Goal: Task Accomplishment & Management: Use online tool/utility

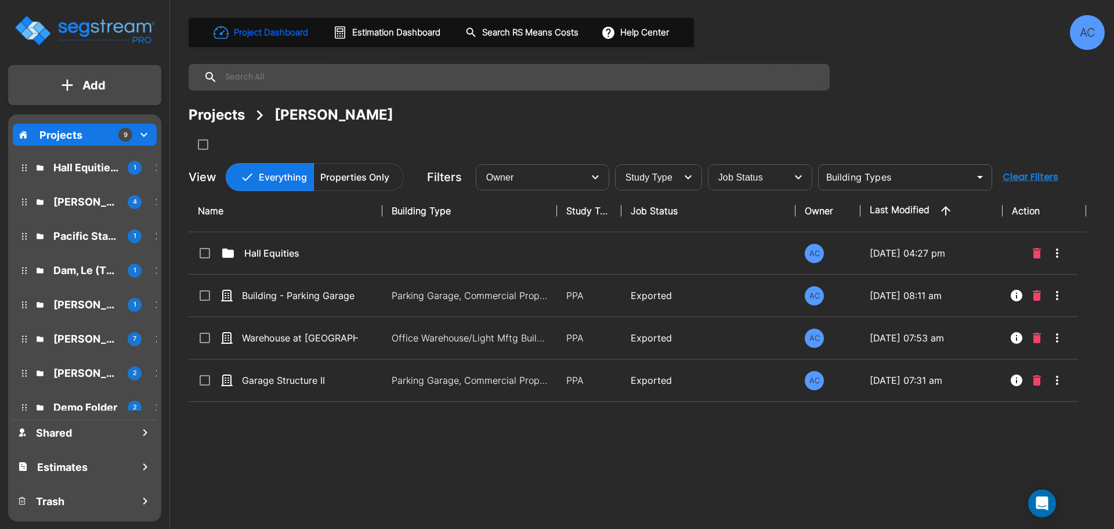
click at [89, 199] on p "[PERSON_NAME]" at bounding box center [85, 202] width 65 height 16
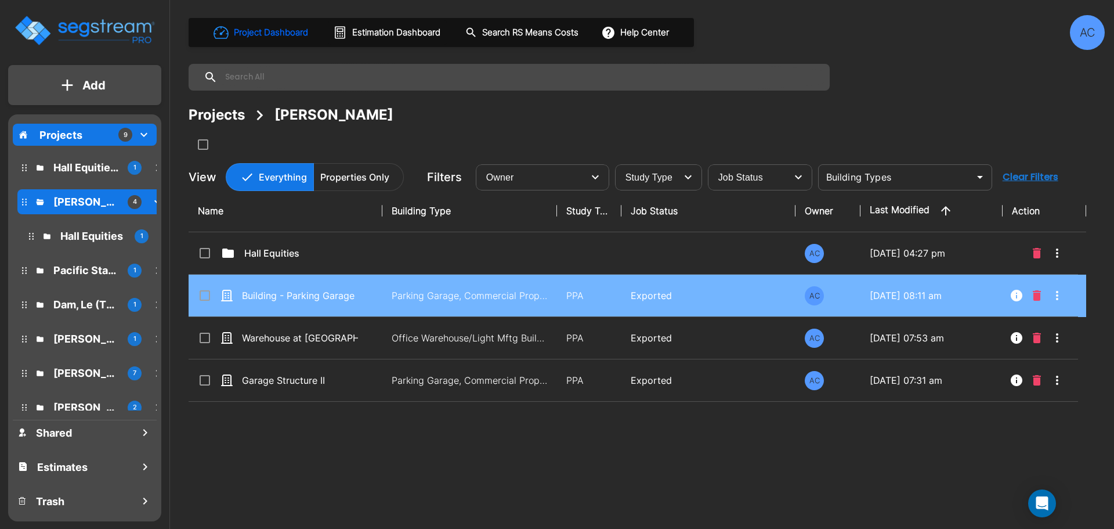
click at [382, 297] on td "Parking Garage, Commercial Property Site" at bounding box center [469, 295] width 175 height 42
checkbox input "true"
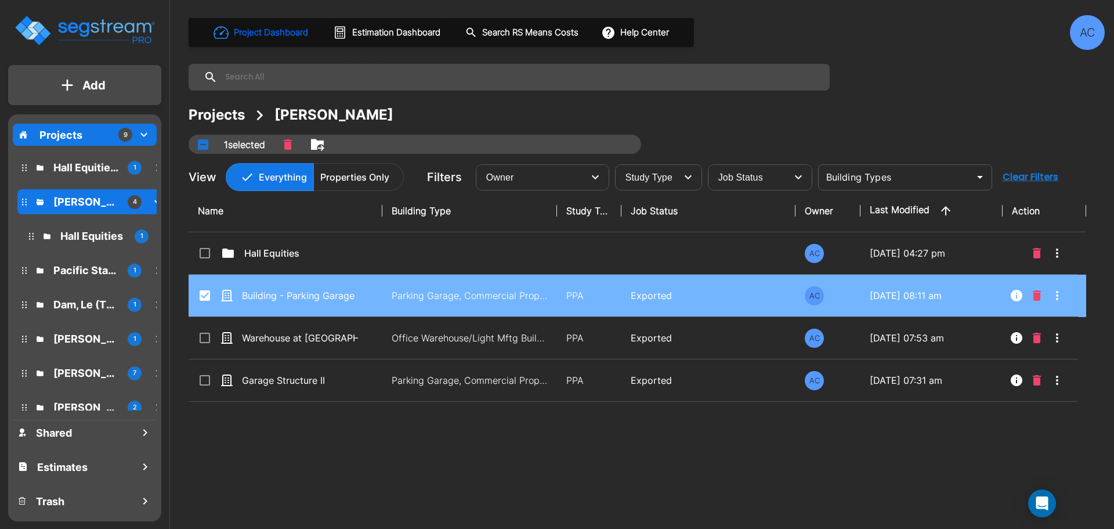
click at [382, 297] on td "Parking Garage, Commercial Property Site" at bounding box center [469, 295] width 175 height 42
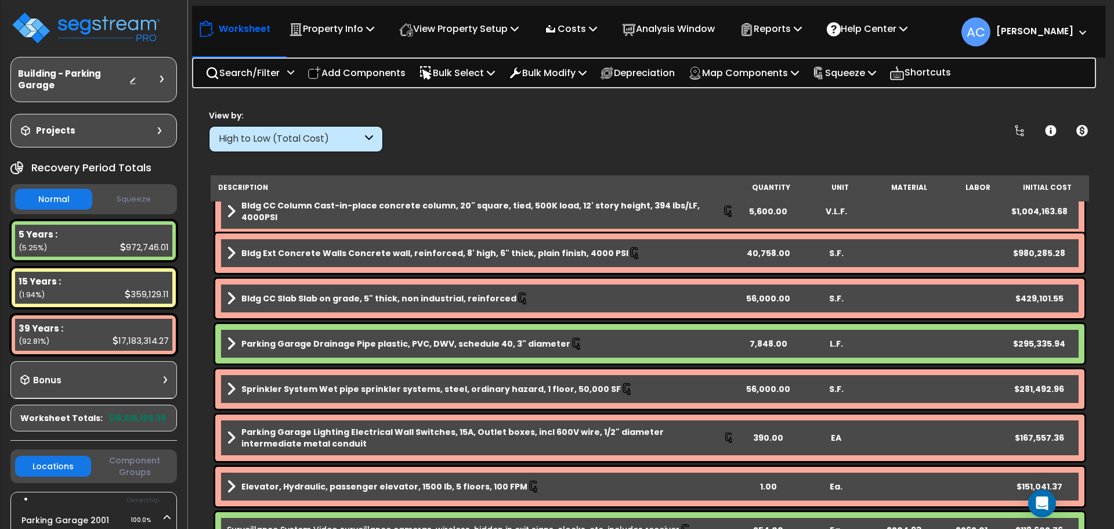
scroll to position [290, 0]
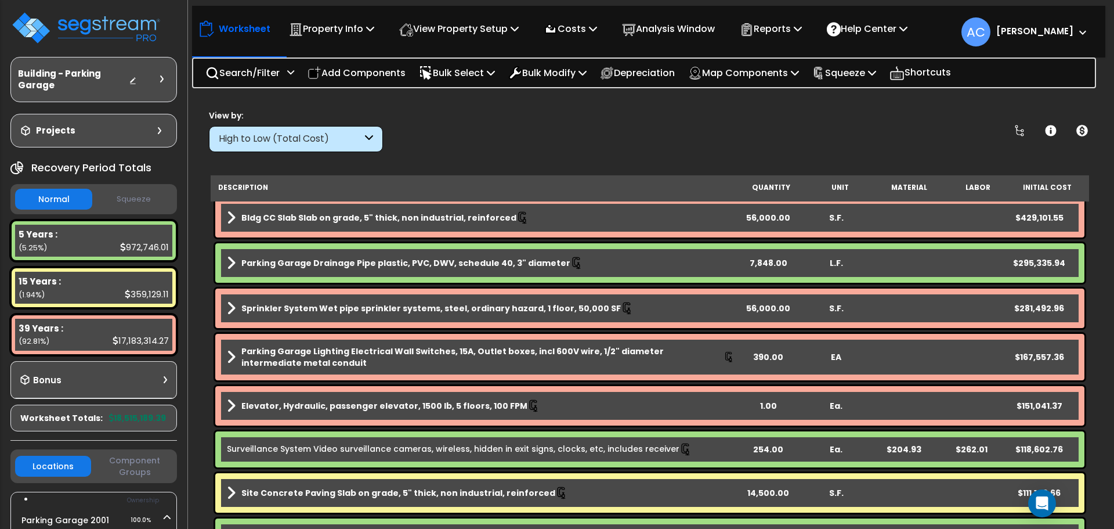
click at [768, 265] on div "7,848.00" at bounding box center [769, 263] width 68 height 12
click at [782, 265] on div "7,848.00" at bounding box center [769, 263] width 68 height 12
drag, startPoint x: 753, startPoint y: 263, endPoint x: 774, endPoint y: 261, distance: 21.0
click at [774, 261] on div "7,848.00" at bounding box center [769, 263] width 68 height 12
click at [773, 263] on div ".00" at bounding box center [769, 263] width 68 height 12
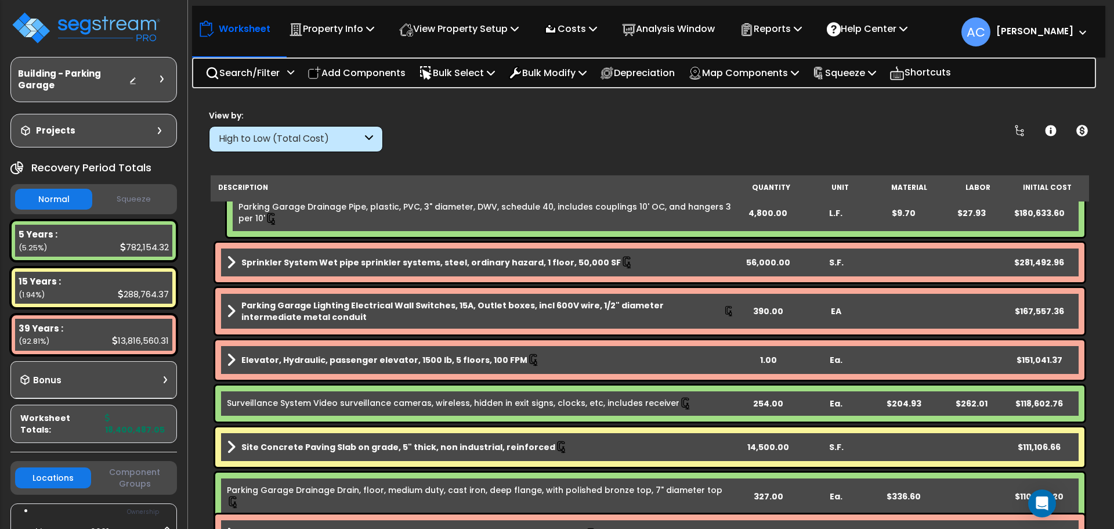
scroll to position [406, 0]
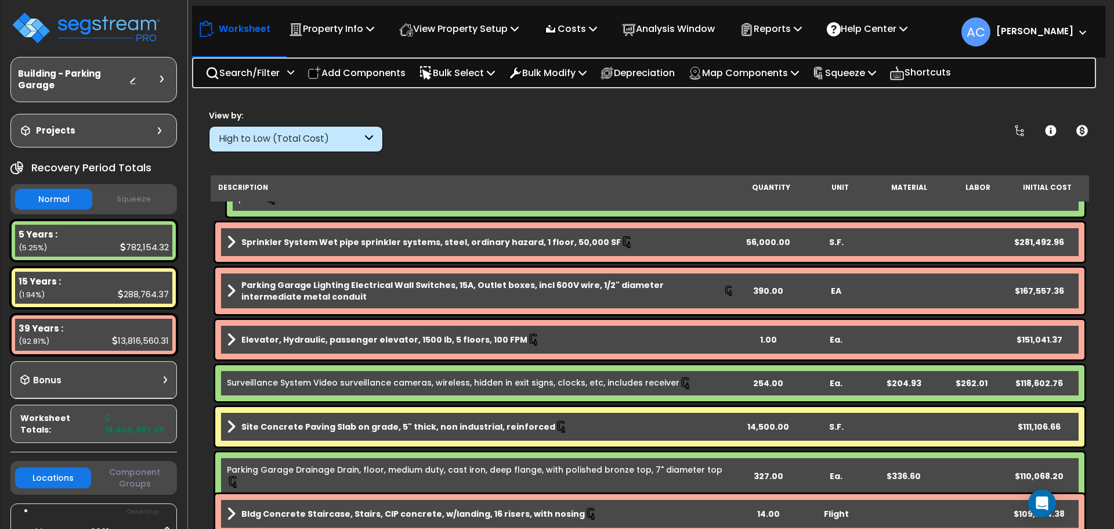
click at [770, 381] on div "254.00" at bounding box center [769, 383] width 68 height 12
click at [771, 384] on div "254.00" at bounding box center [769, 383] width 68 height 12
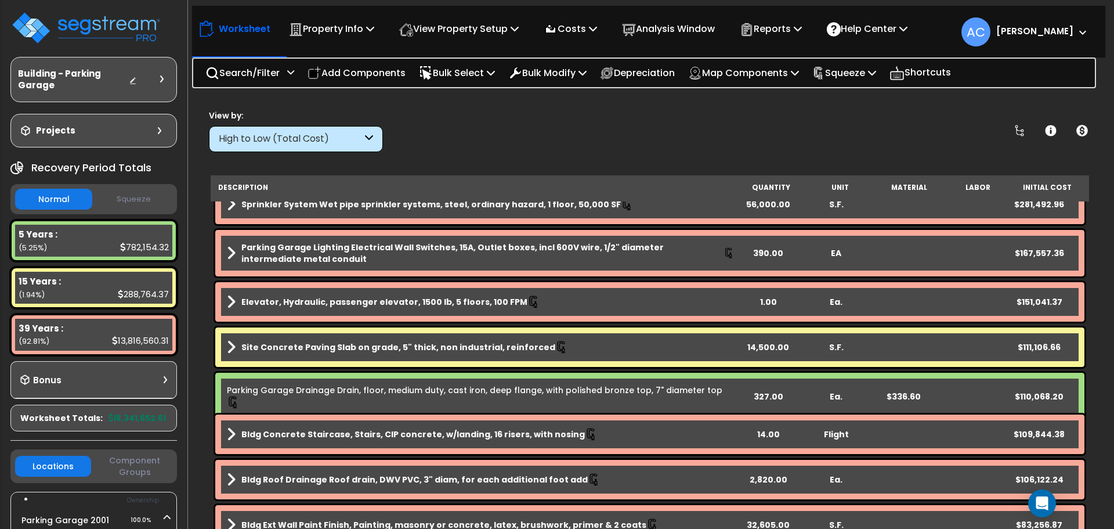
scroll to position [464, 0]
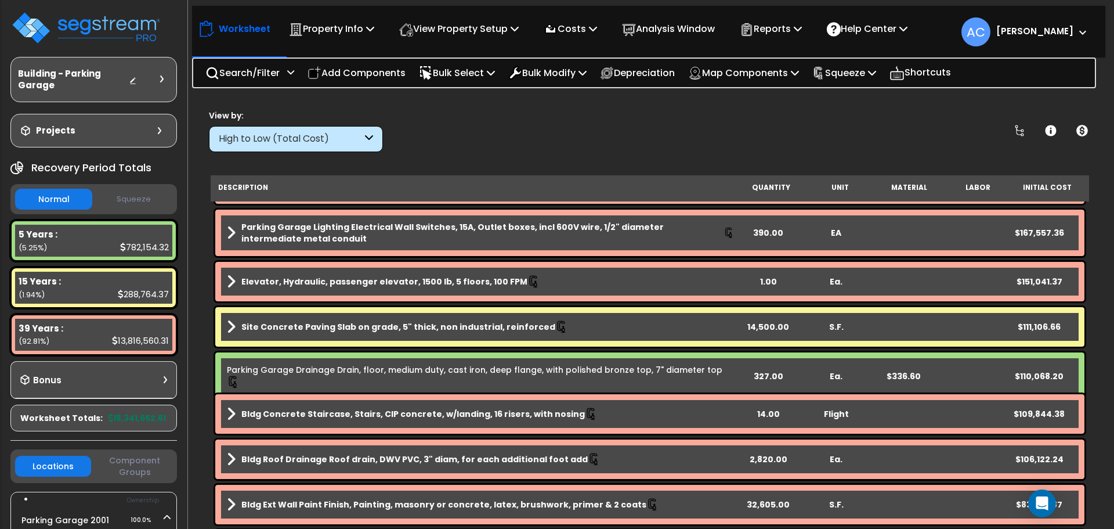
click at [773, 370] on div "327.00" at bounding box center [769, 376] width 68 height 12
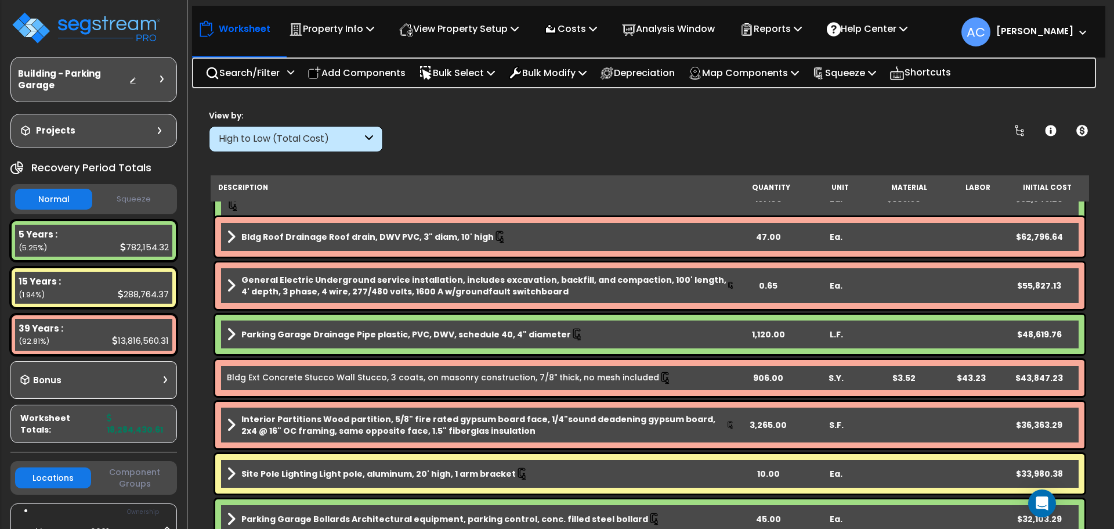
scroll to position [870, 0]
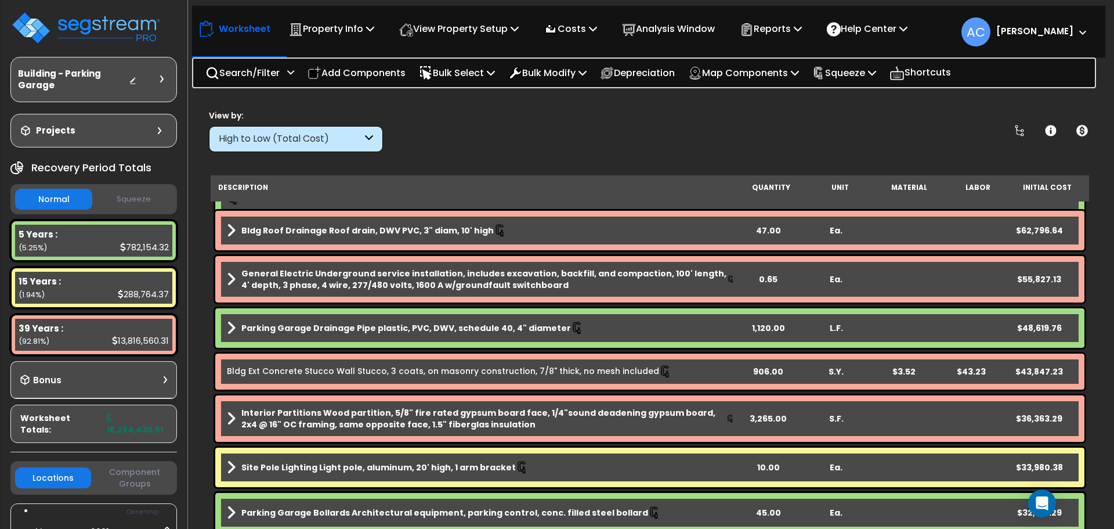
click at [767, 327] on div "1,120.00" at bounding box center [769, 328] width 68 height 12
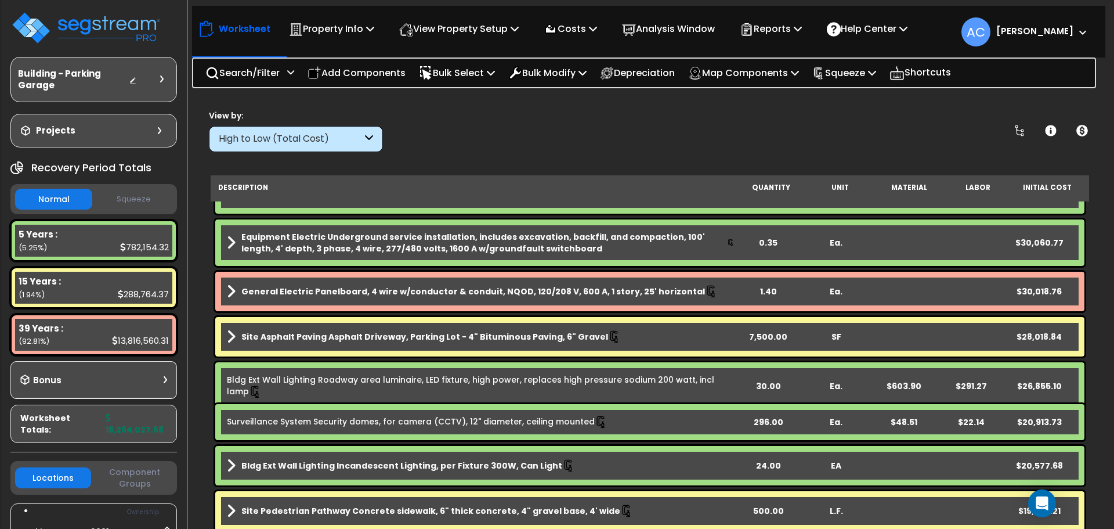
scroll to position [1392, 0]
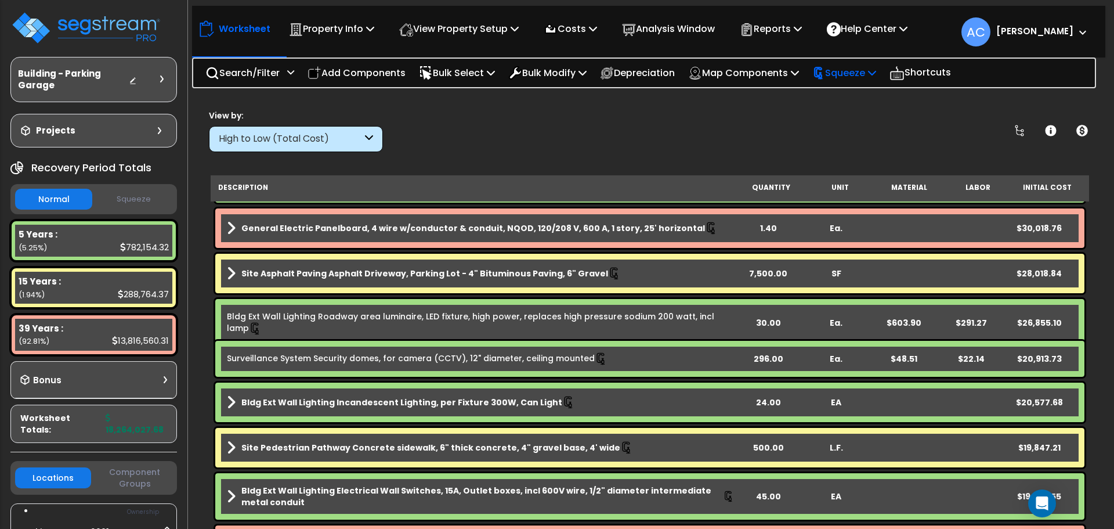
click at [869, 66] on p "Squeeze" at bounding box center [844, 73] width 64 height 16
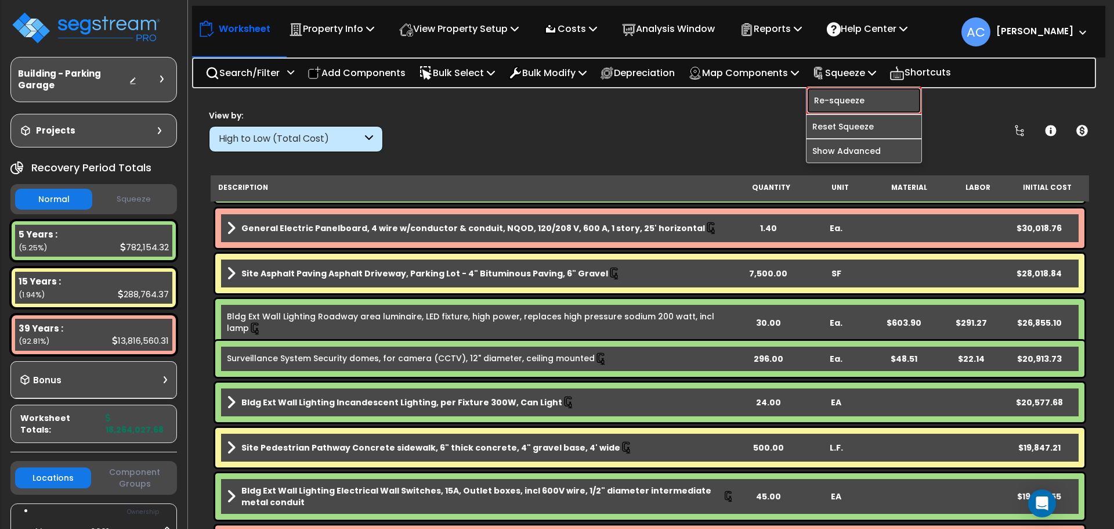
click at [881, 104] on link "Re-squeeze" at bounding box center [863, 100] width 115 height 27
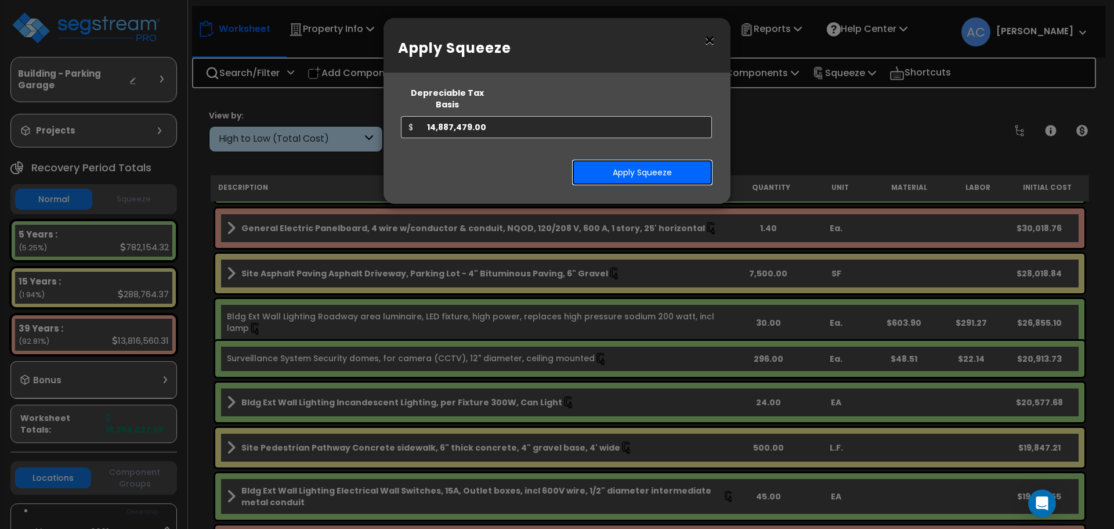
click at [609, 159] on button "Apply Squeeze" at bounding box center [642, 172] width 142 height 27
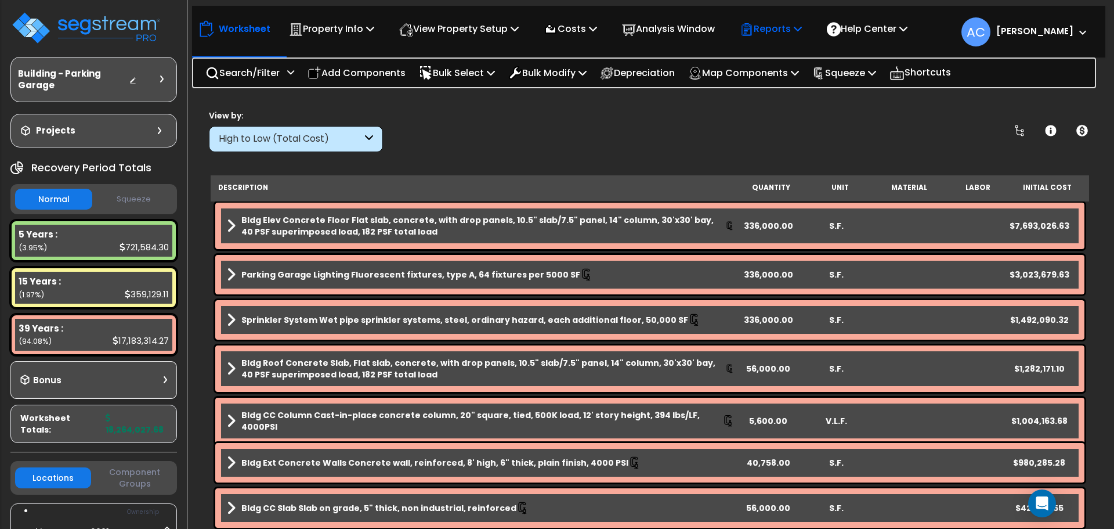
click at [776, 37] on p "Reports" at bounding box center [771, 29] width 62 height 16
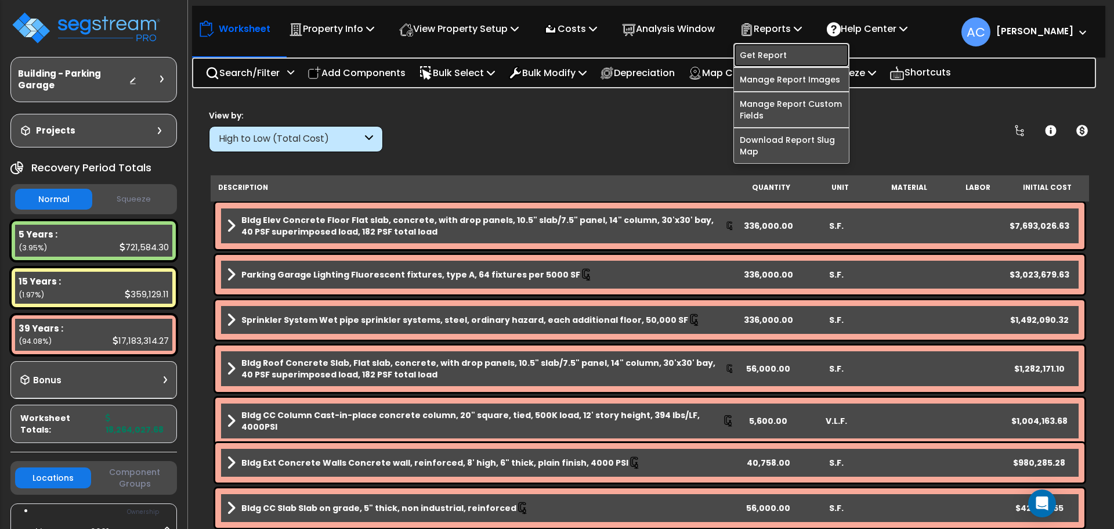
click at [778, 58] on link "Get Report" at bounding box center [791, 55] width 115 height 23
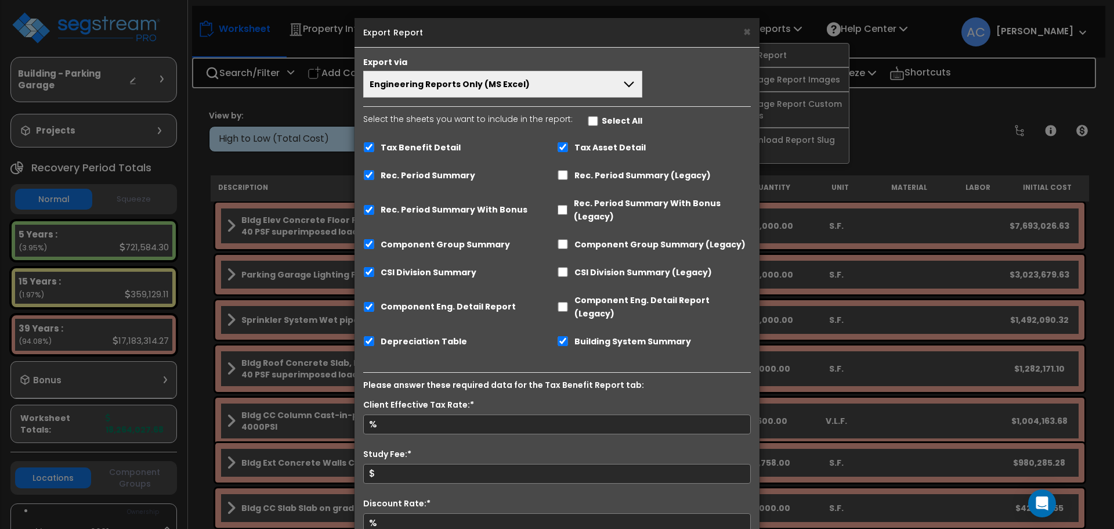
click at [427, 144] on label "Tax Benefit Detail" at bounding box center [421, 147] width 80 height 13
click at [375, 144] on input "Tax Benefit Detail" at bounding box center [369, 147] width 12 height 10
checkbox input "false"
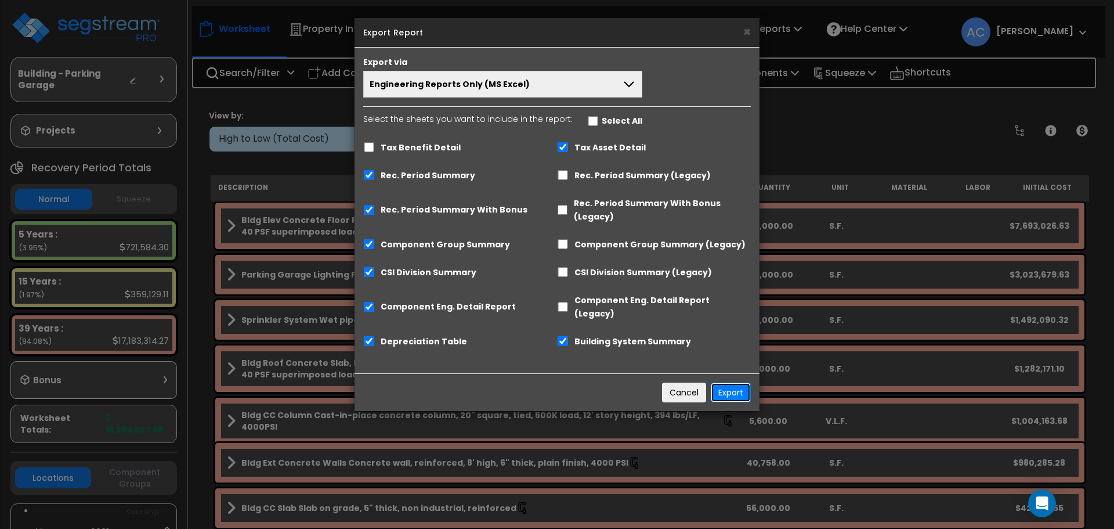
click at [731, 382] on button "Export" at bounding box center [731, 392] width 40 height 20
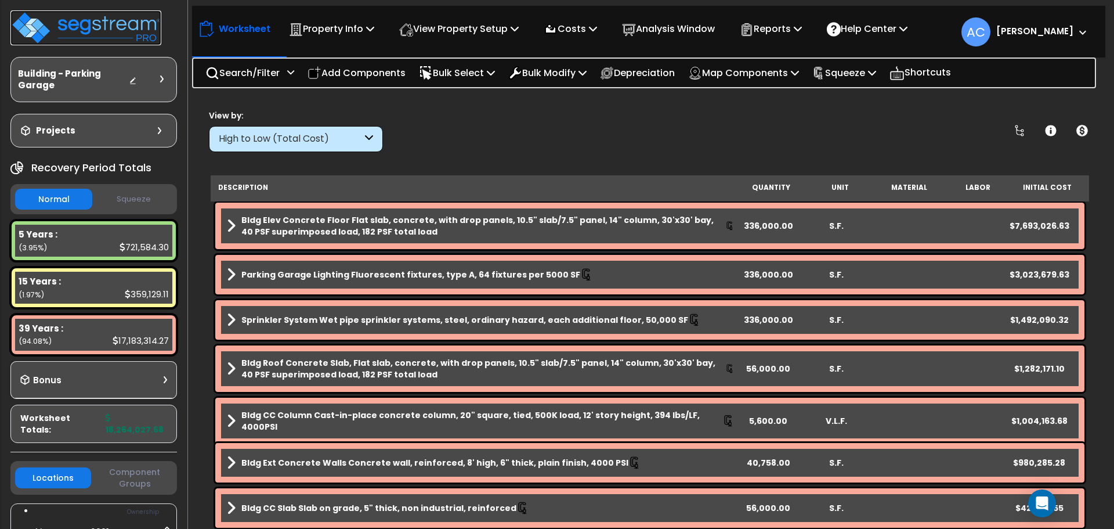
click at [116, 23] on img at bounding box center [85, 27] width 151 height 35
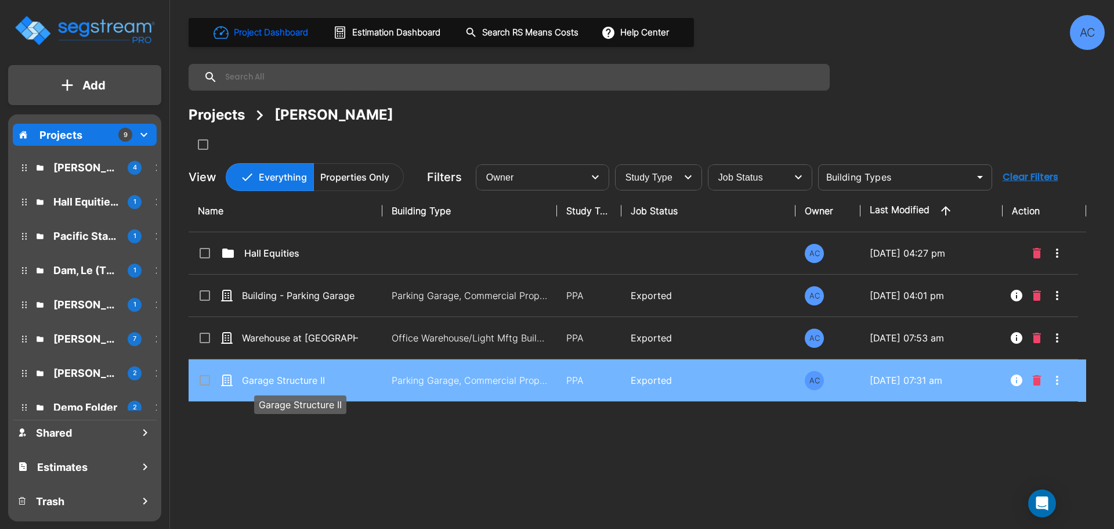
click at [306, 378] on p "Garage Structure II" at bounding box center [300, 380] width 116 height 14
checkbox input "true"
click at [306, 378] on p "Garage Structure II" at bounding box center [300, 380] width 116 height 14
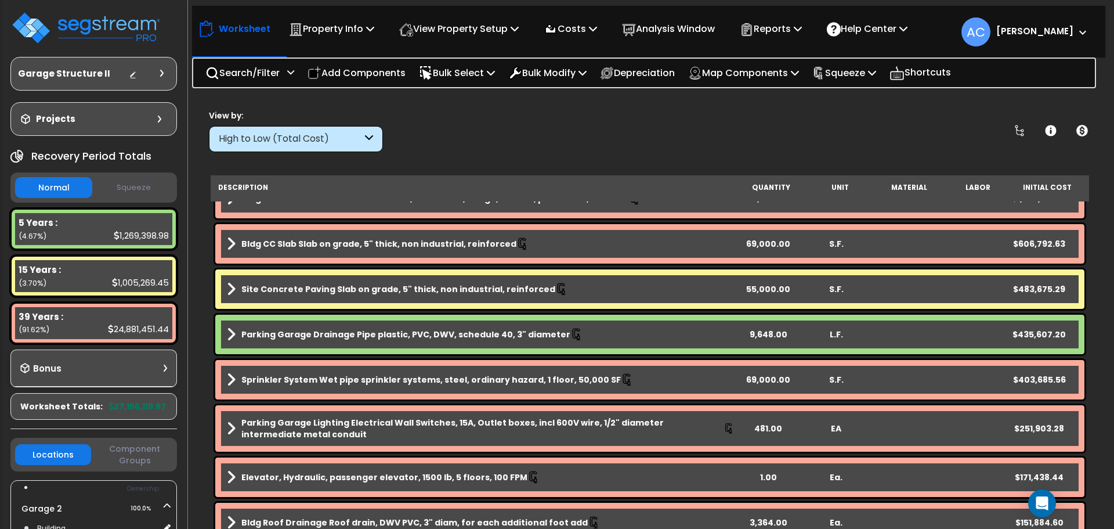
scroll to position [290, 0]
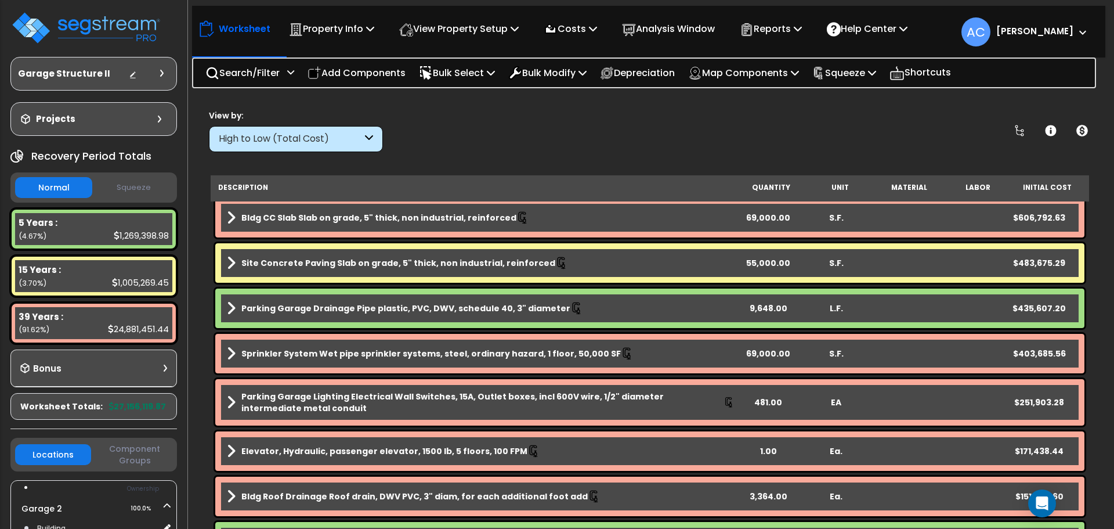
click at [755, 309] on div "9,648.00" at bounding box center [769, 308] width 68 height 12
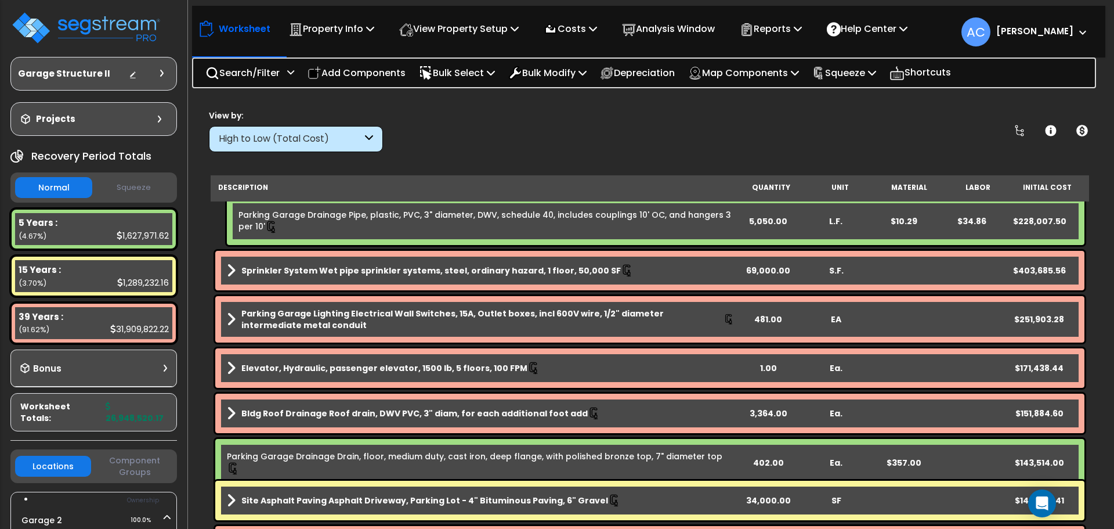
scroll to position [522, 0]
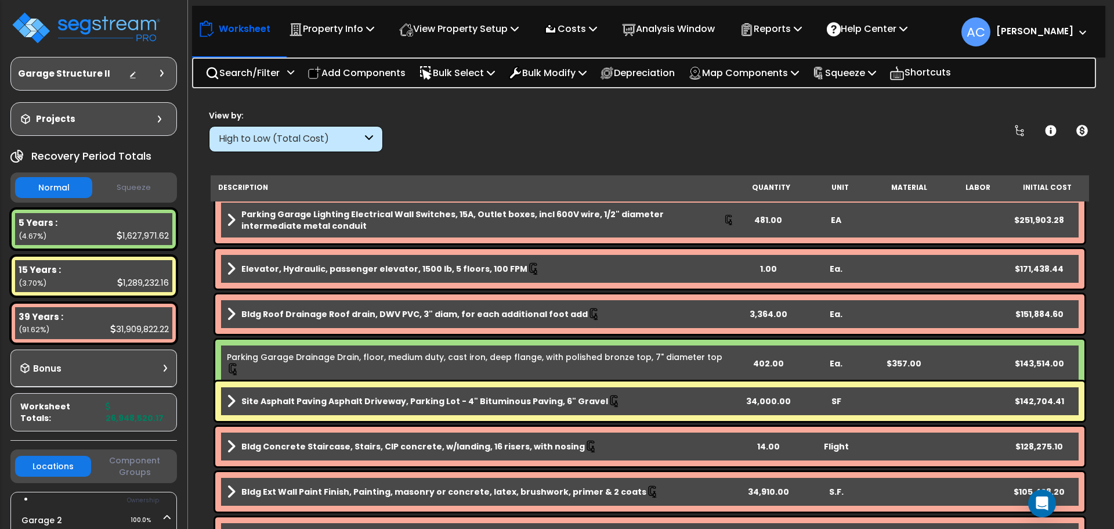
click at [769, 359] on div "402.00" at bounding box center [769, 363] width 68 height 12
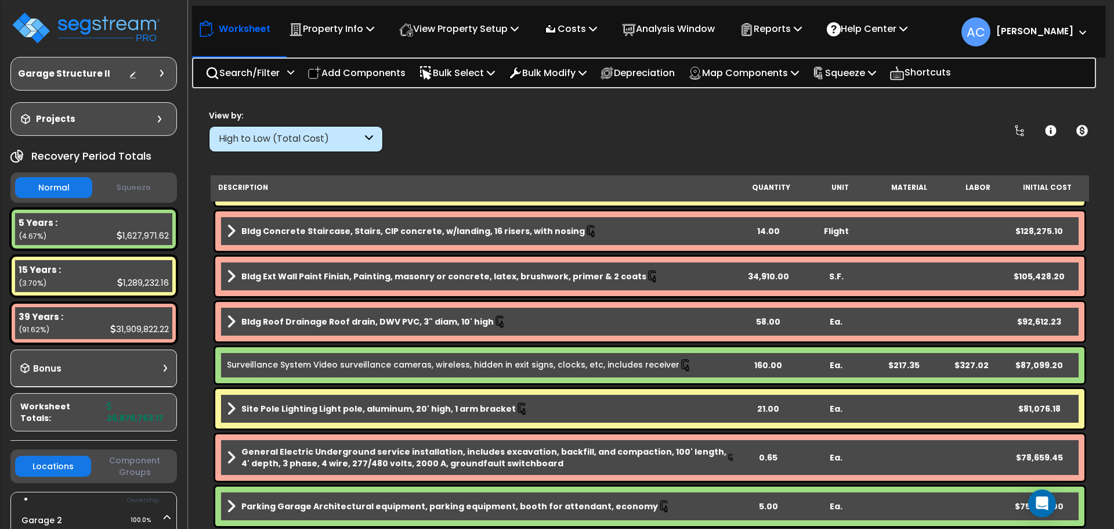
scroll to position [696, 0]
click at [768, 367] on div "160.00" at bounding box center [769, 365] width 68 height 12
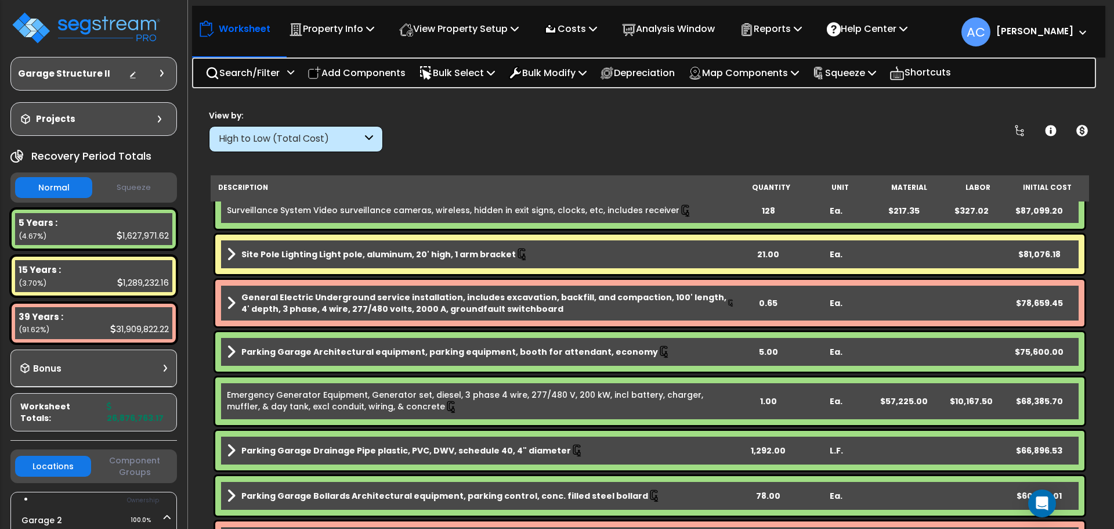
scroll to position [870, 0]
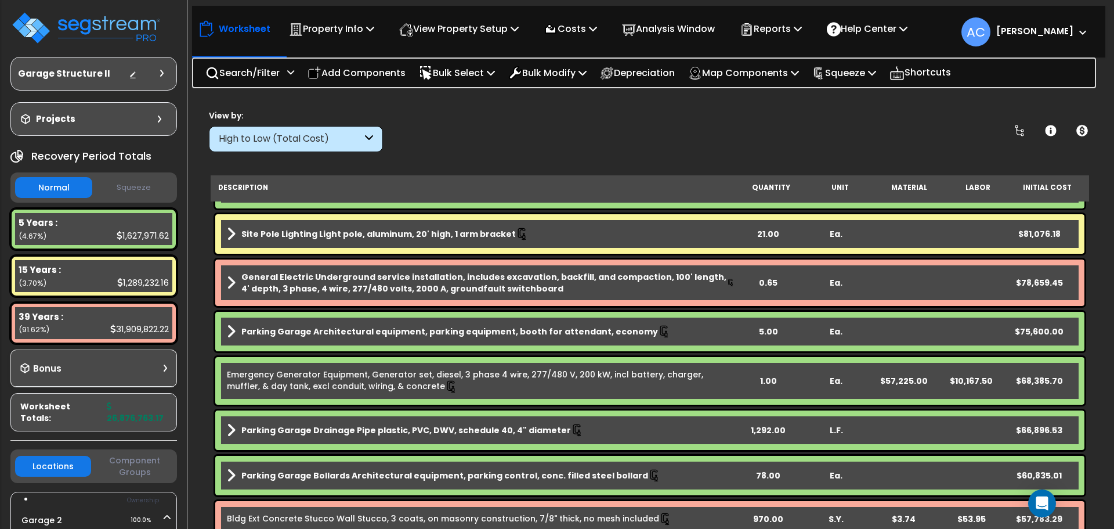
click at [768, 333] on div "5.00" at bounding box center [769, 331] width 68 height 12
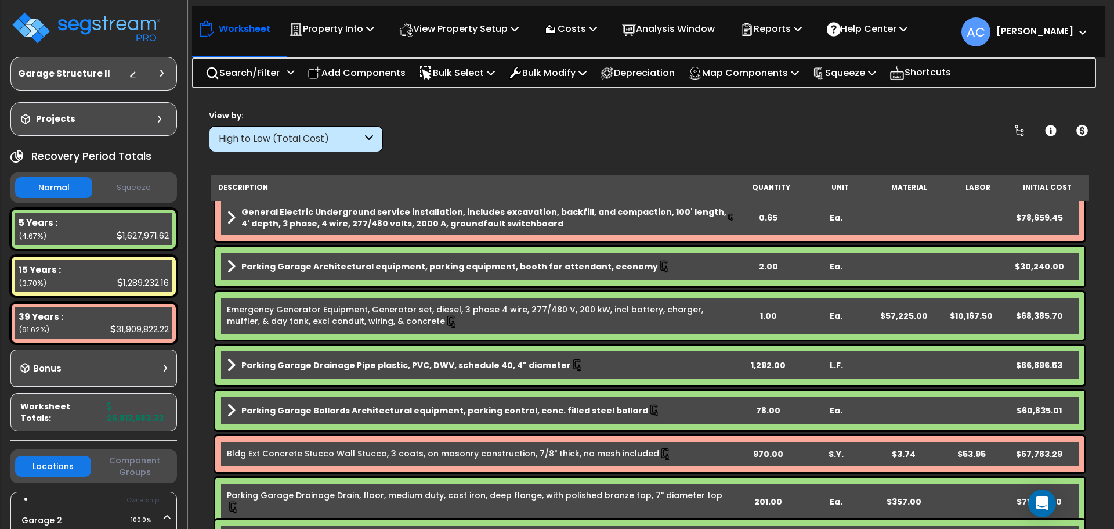
scroll to position [928, 0]
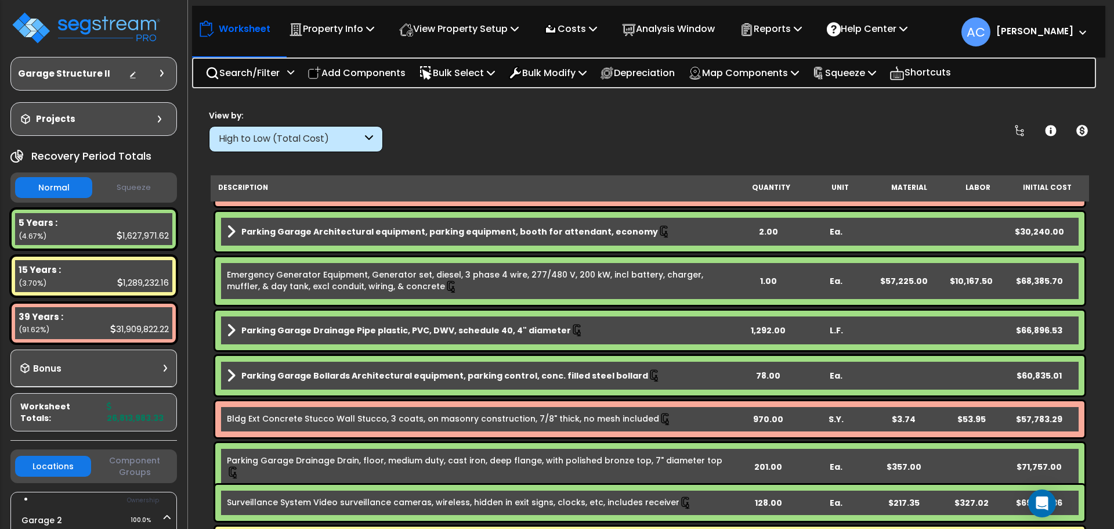
click at [764, 330] on div "1,292.00" at bounding box center [769, 330] width 68 height 12
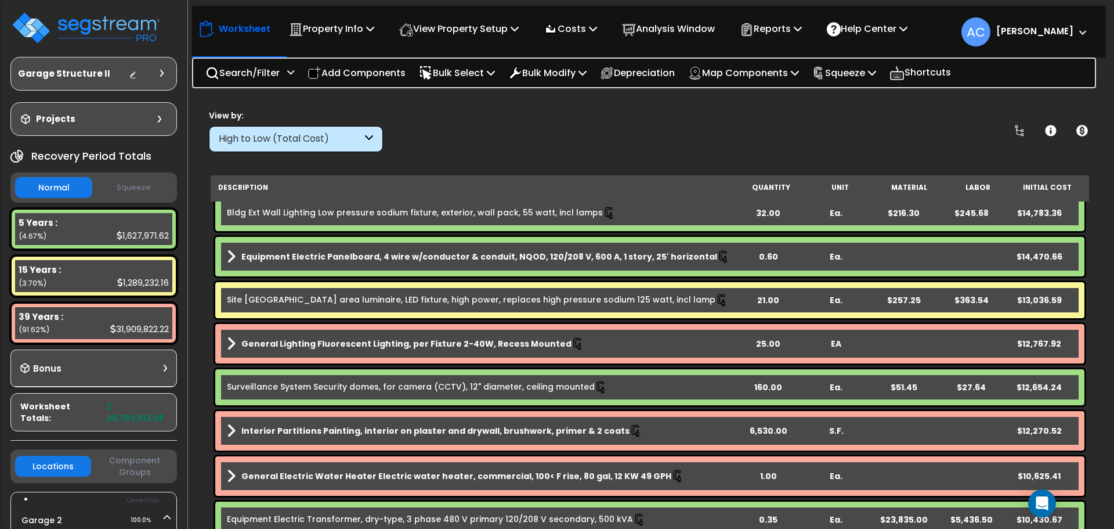
scroll to position [2397, 0]
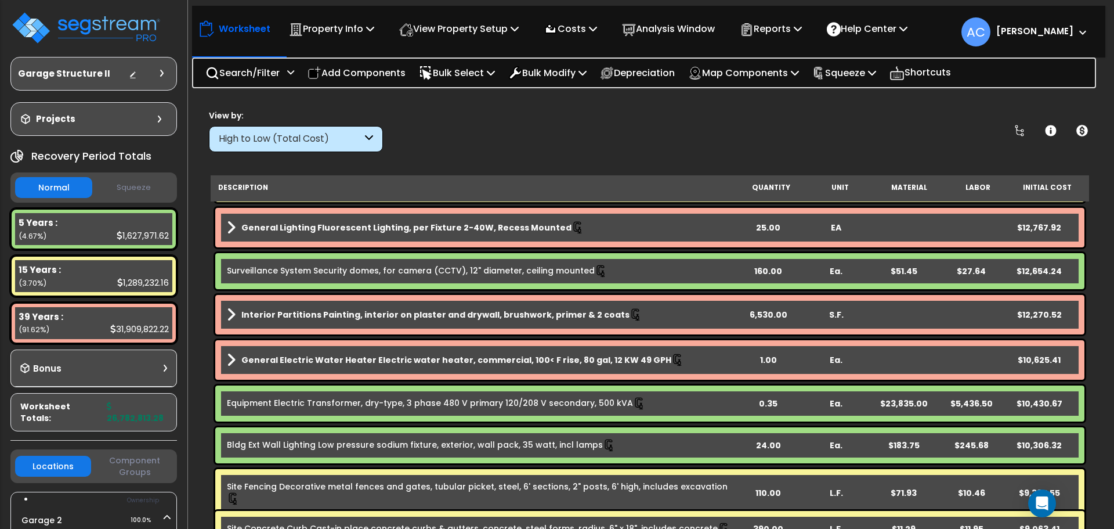
click at [761, 273] on div "160.00" at bounding box center [769, 271] width 68 height 12
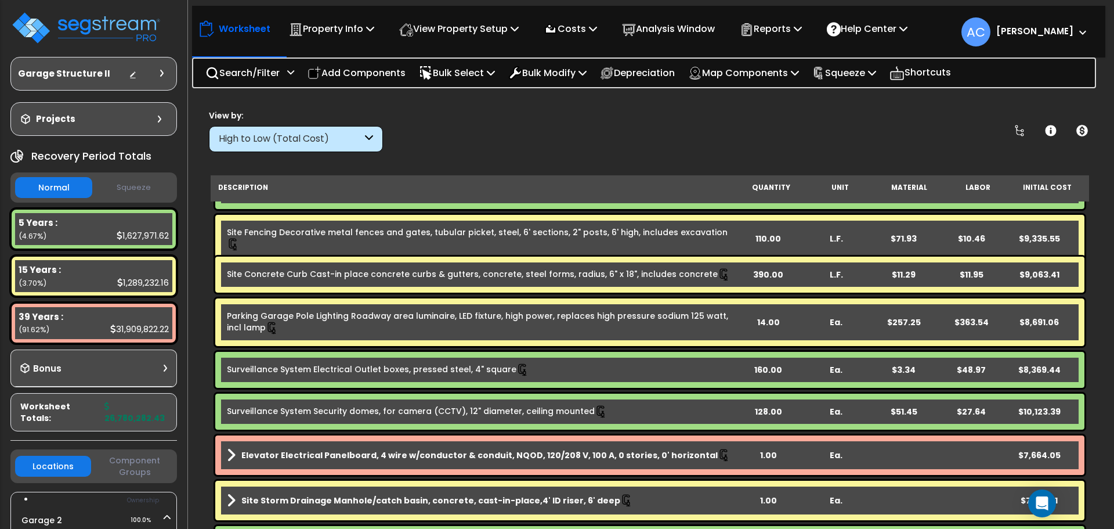
scroll to position [2629, 0]
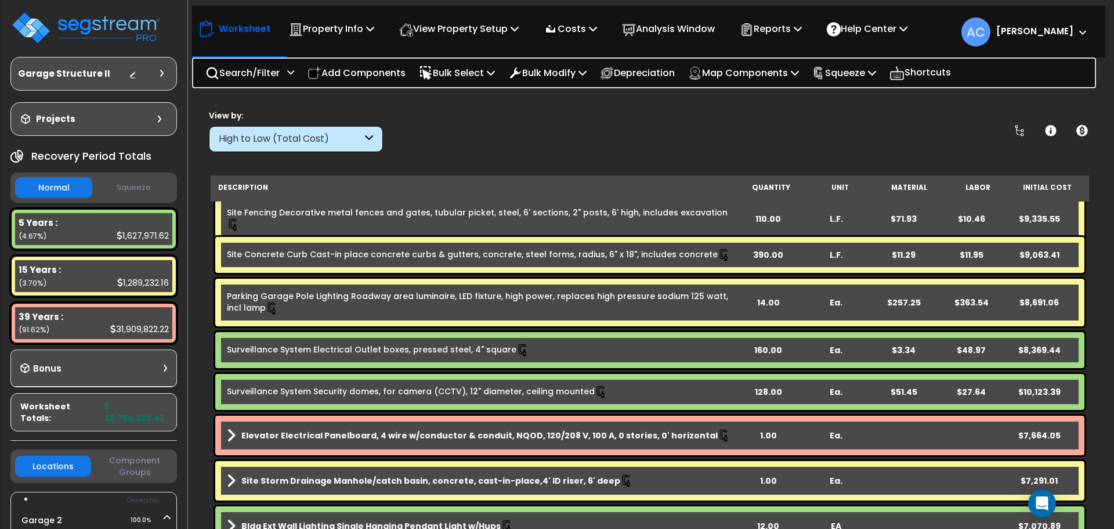
click at [772, 351] on div "160.00" at bounding box center [769, 350] width 68 height 12
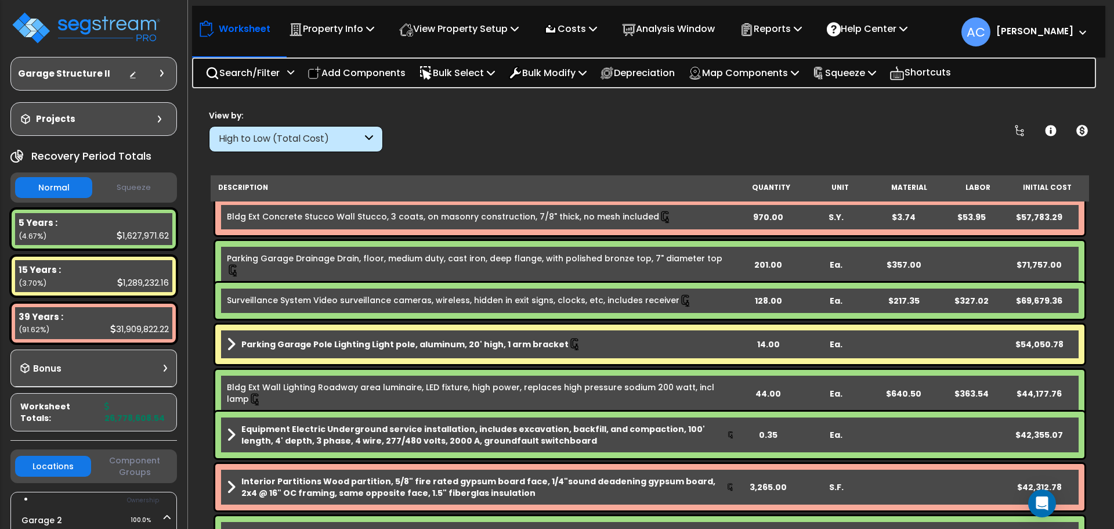
scroll to position [1120, 0]
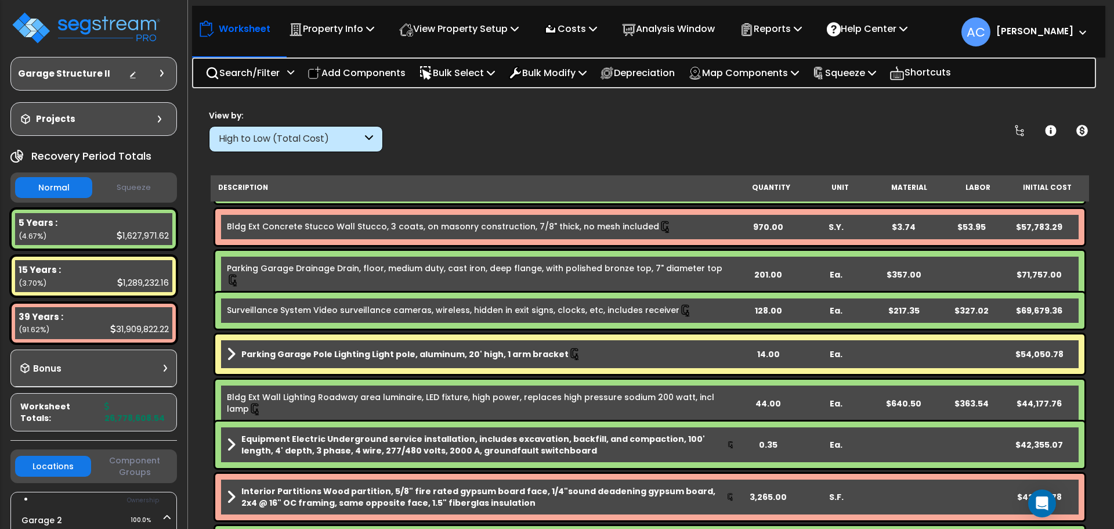
click at [768, 269] on div "201.00" at bounding box center [769, 275] width 68 height 12
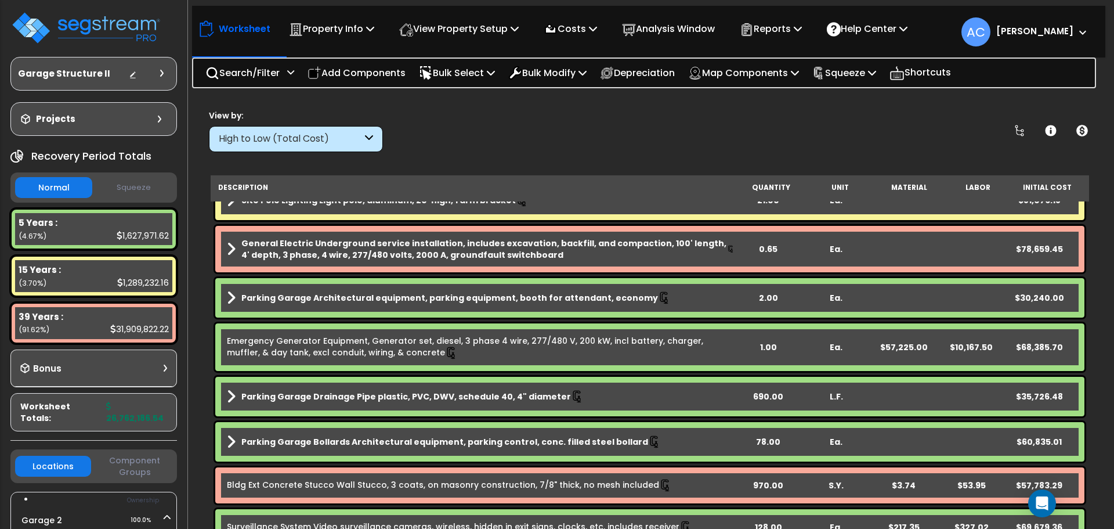
scroll to position [870, 0]
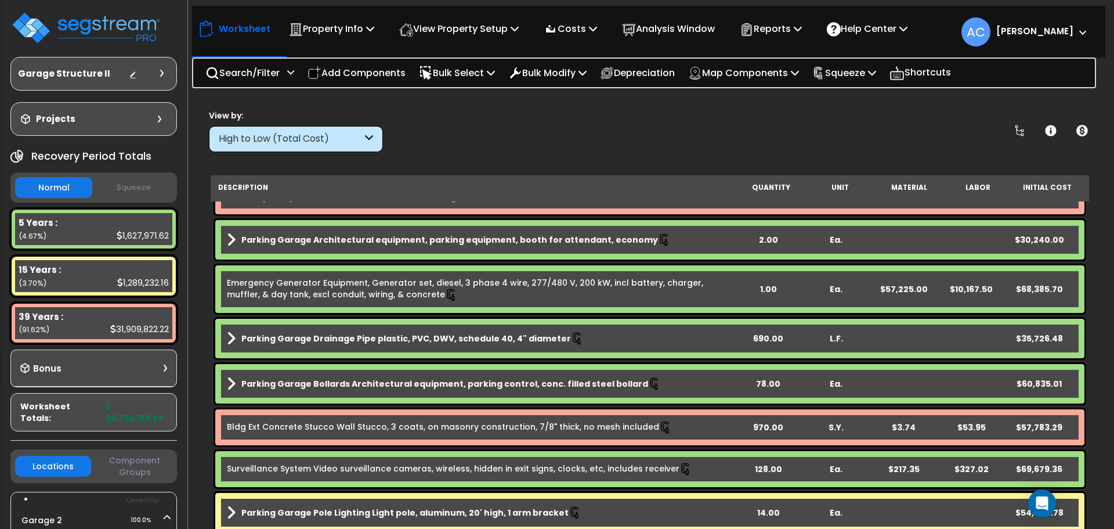
click at [766, 241] on div "2.00" at bounding box center [769, 240] width 68 height 12
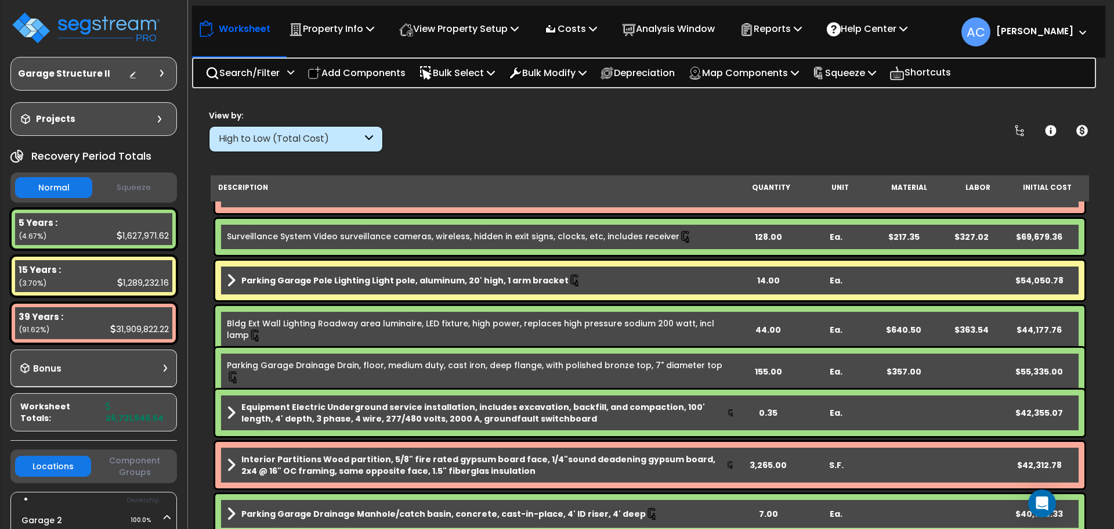
scroll to position [1160, 0]
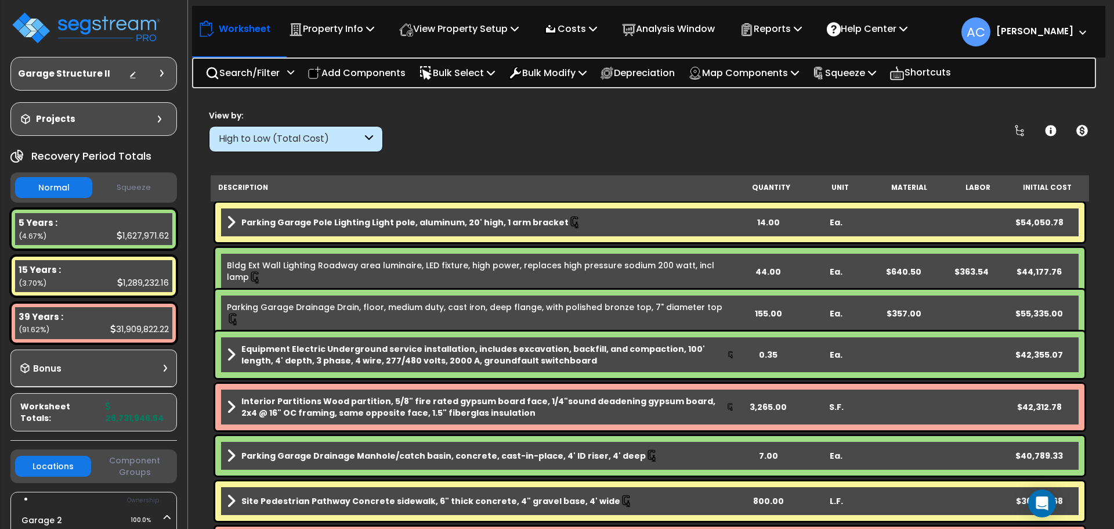
click at [775, 309] on div "155.00" at bounding box center [769, 313] width 68 height 12
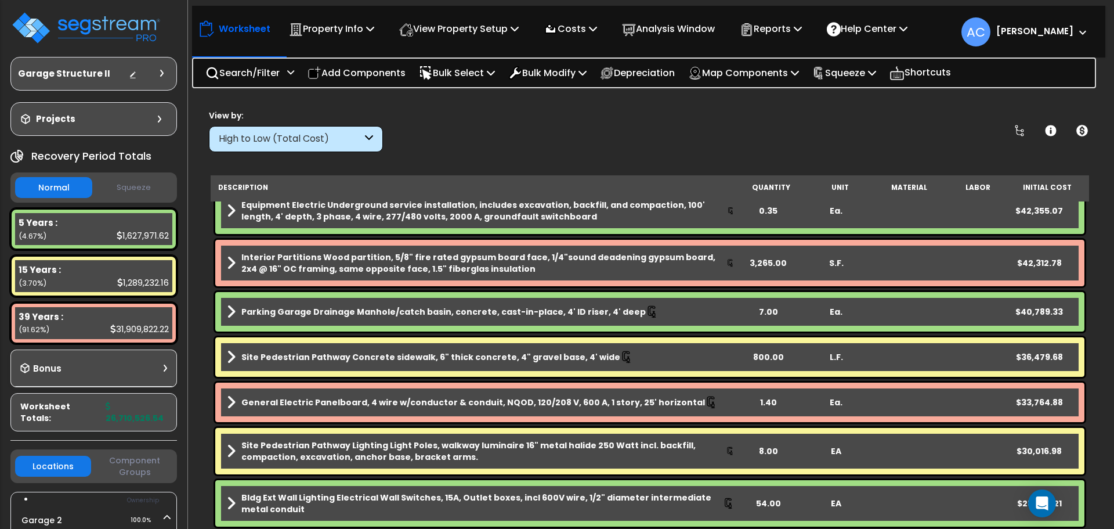
scroll to position [1218, 0]
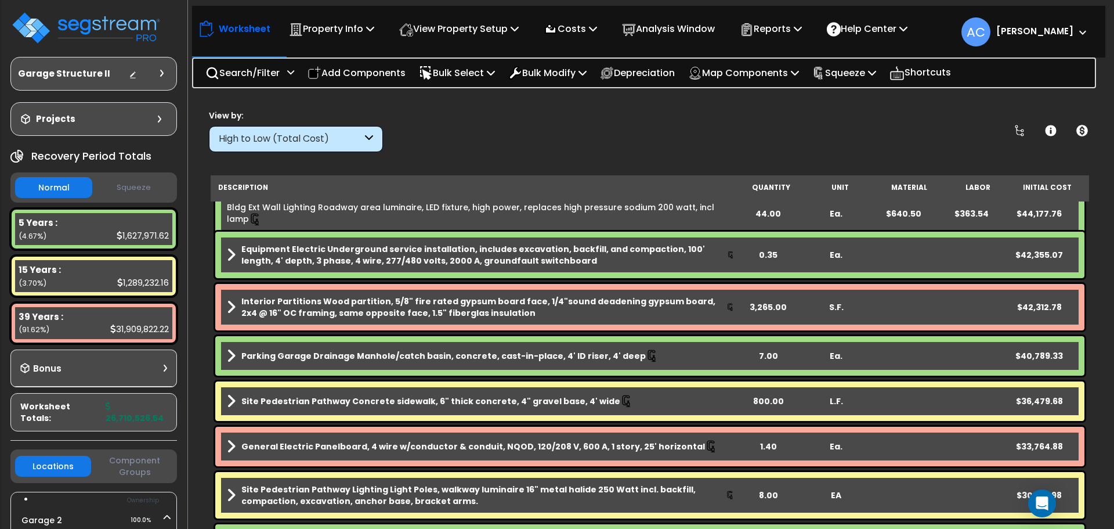
click at [773, 352] on div "7.00" at bounding box center [769, 356] width 68 height 12
click at [856, 74] on p "Squeeze" at bounding box center [844, 73] width 64 height 16
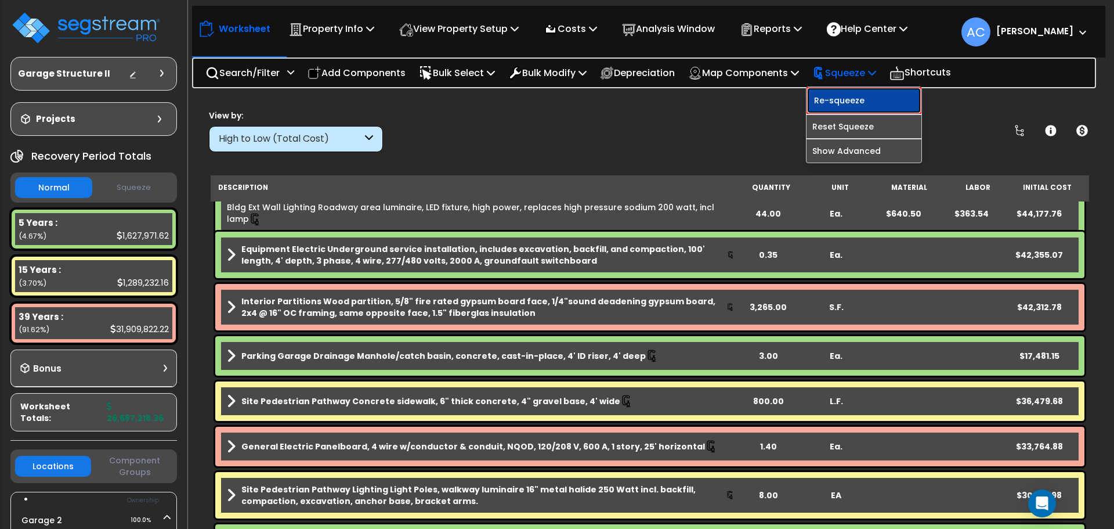
click at [859, 102] on link "Re-squeeze" at bounding box center [863, 100] width 115 height 27
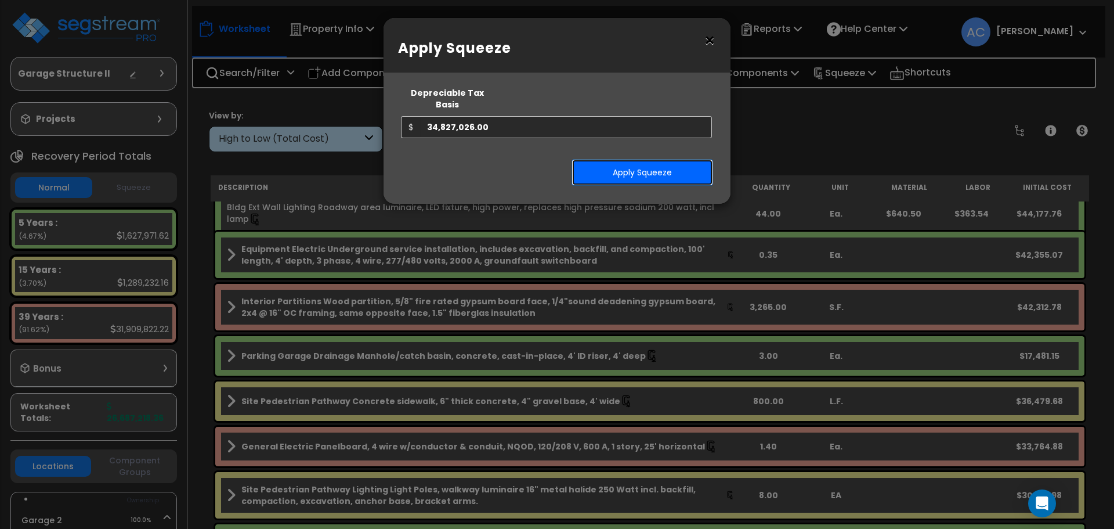
click at [649, 159] on button "Apply Squeeze" at bounding box center [642, 172] width 142 height 27
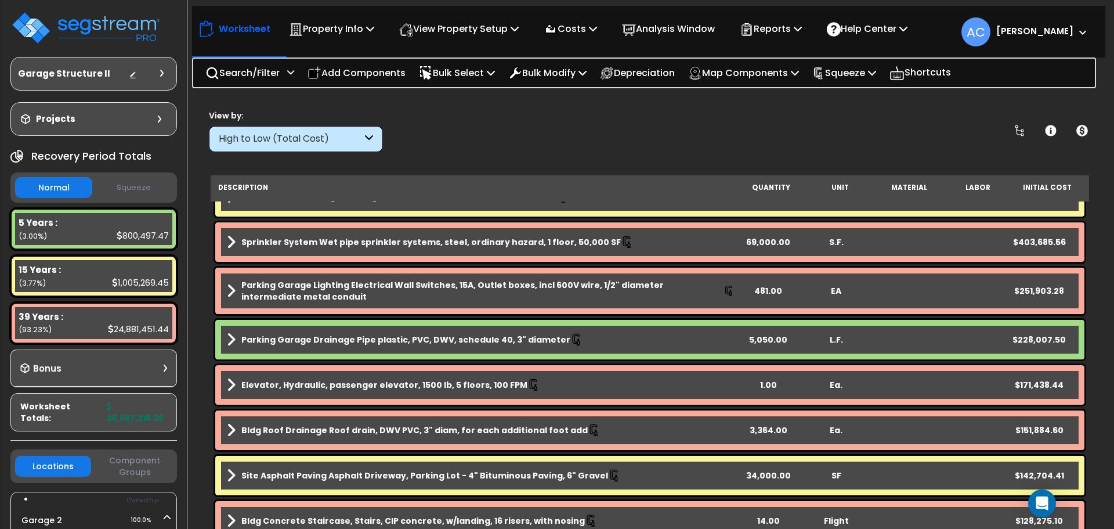
scroll to position [348, 0]
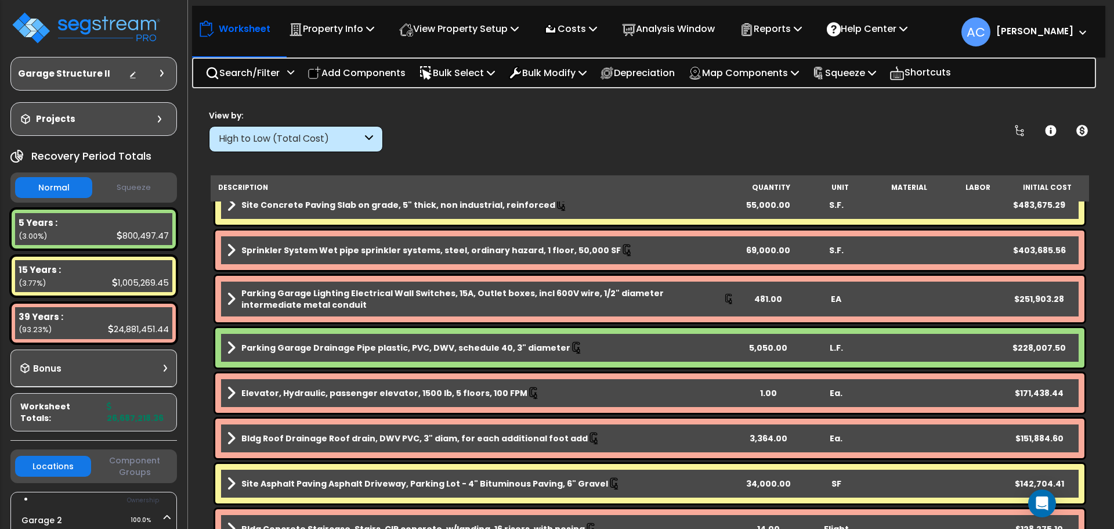
click at [776, 351] on div "5,050.00" at bounding box center [769, 348] width 68 height 12
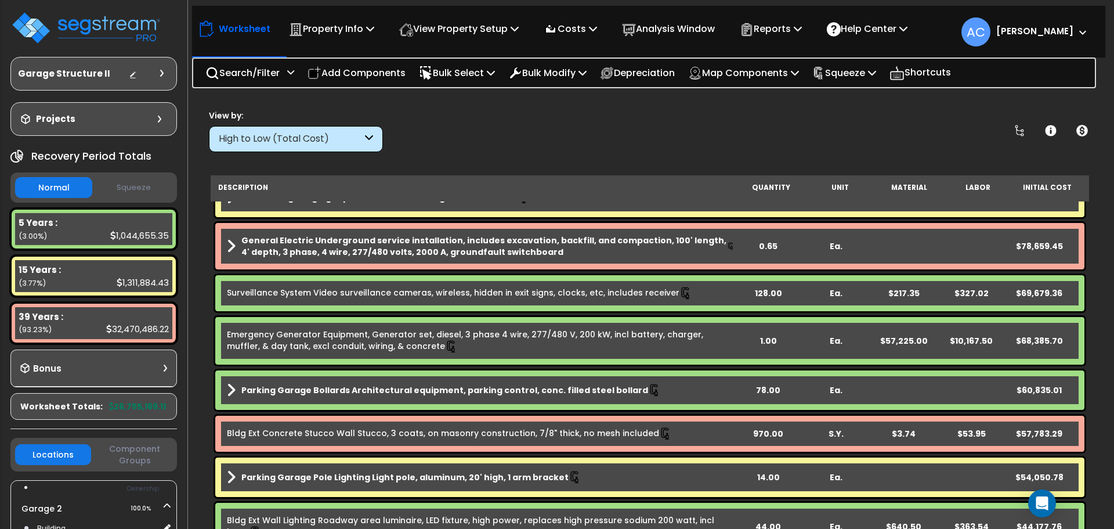
scroll to position [870, 0]
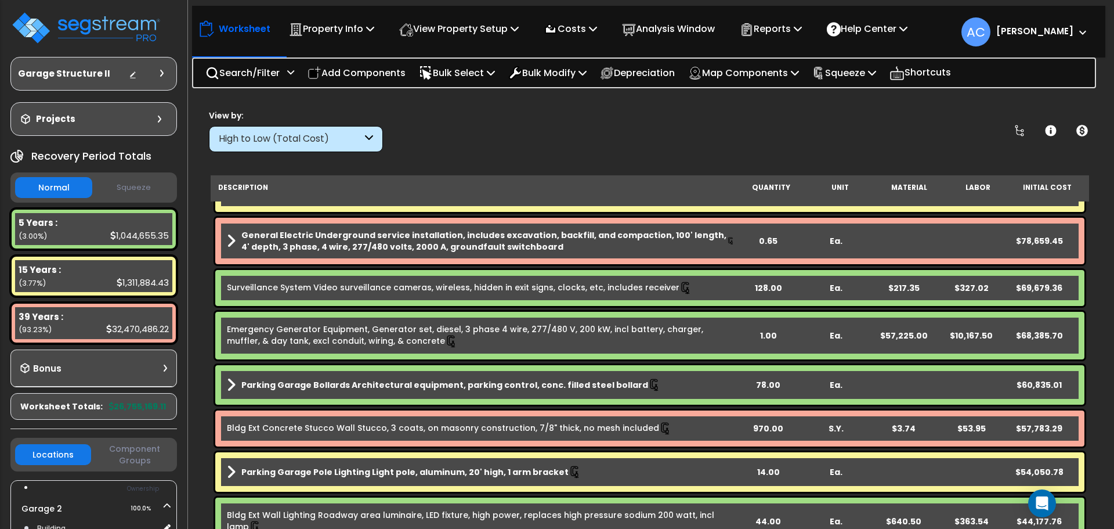
click at [785, 277] on div "Surveillance System Video surveillance cameras, wireless, hidden in exit signs,…" at bounding box center [649, 288] width 869 height 36
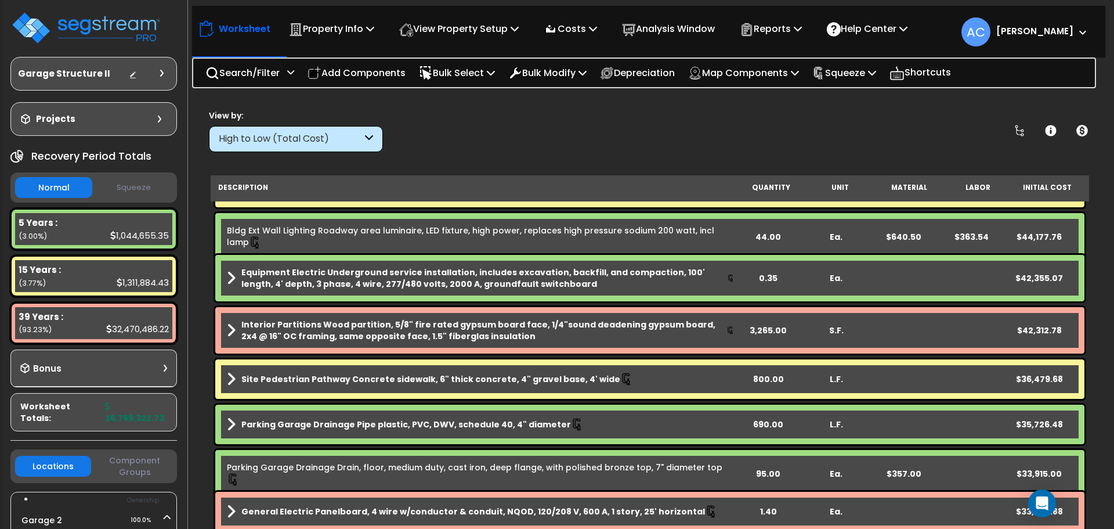
scroll to position [1218, 0]
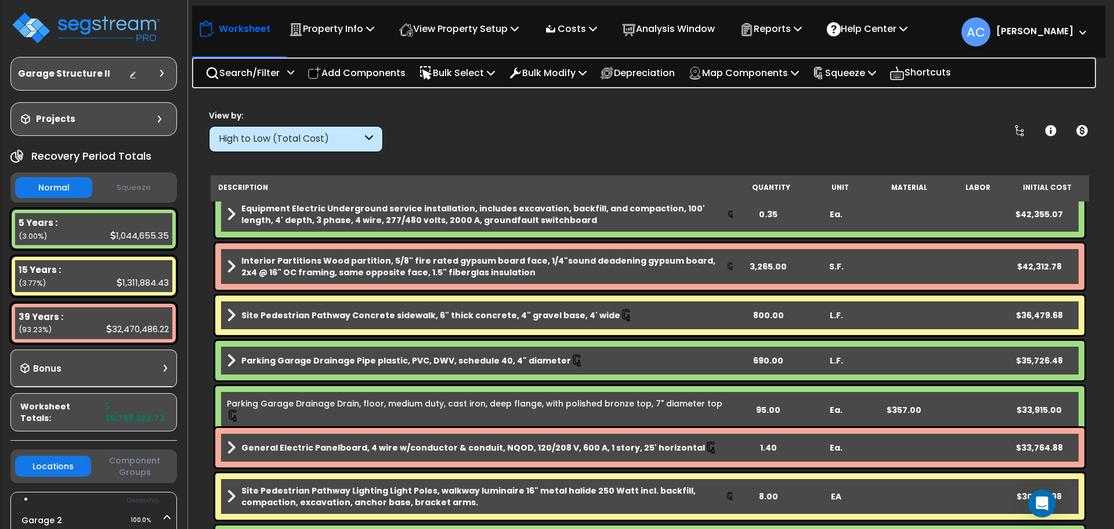
click at [770, 360] on div "690.00" at bounding box center [769, 360] width 68 height 12
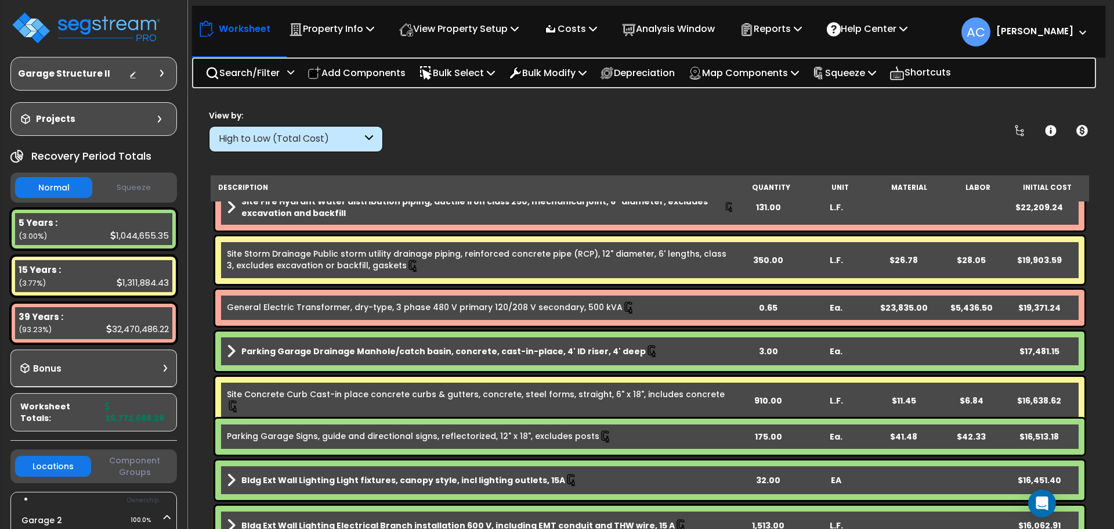
scroll to position [1848, 0]
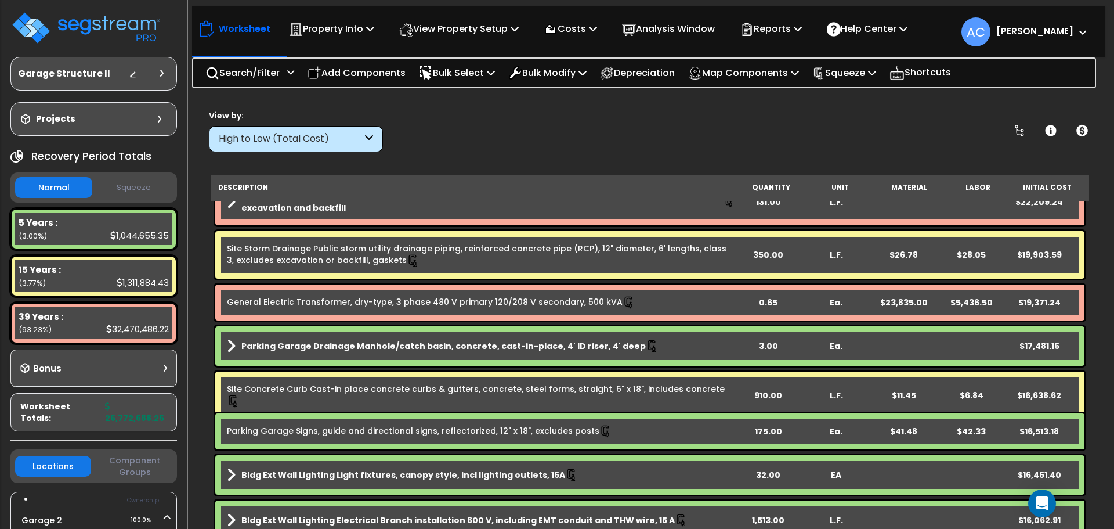
click at [772, 343] on div "3.00" at bounding box center [769, 346] width 68 height 12
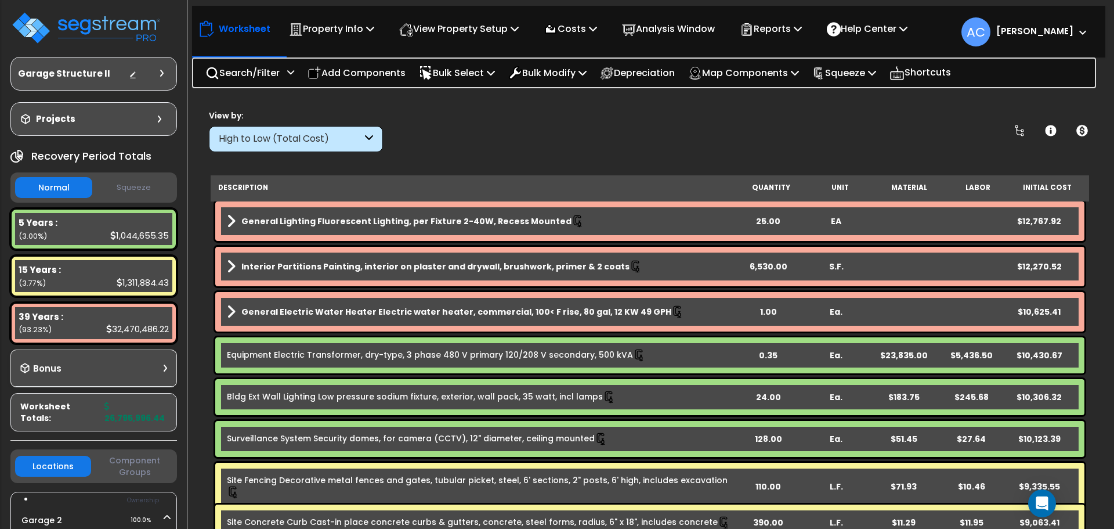
scroll to position [2428, 0]
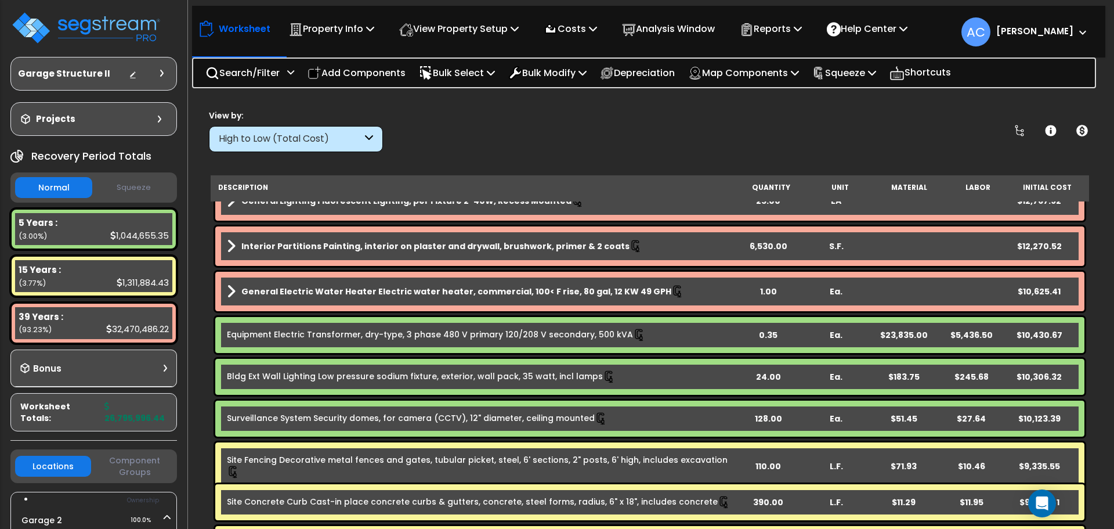
click at [765, 422] on div "128.00" at bounding box center [769, 419] width 68 height 12
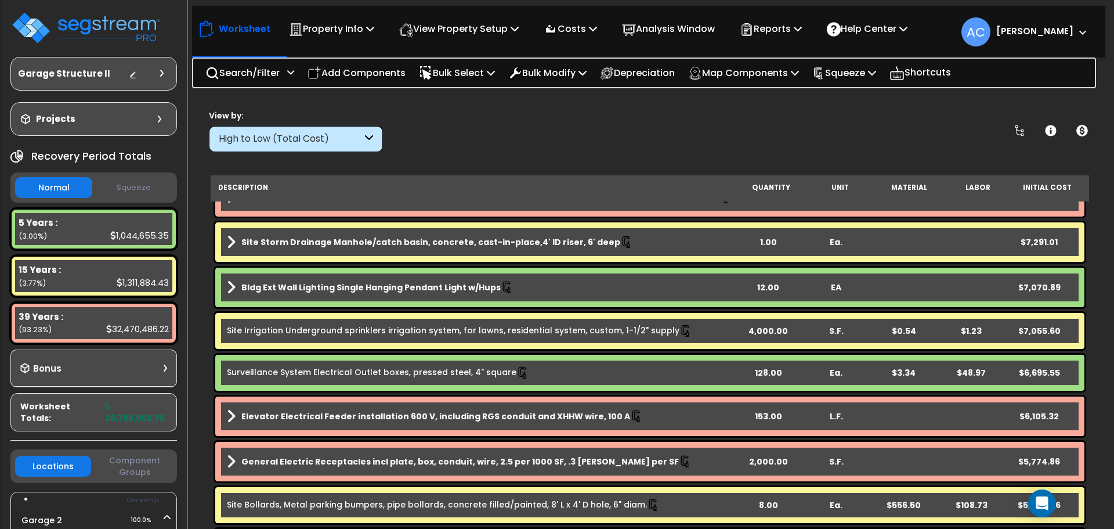
scroll to position [2834, 0]
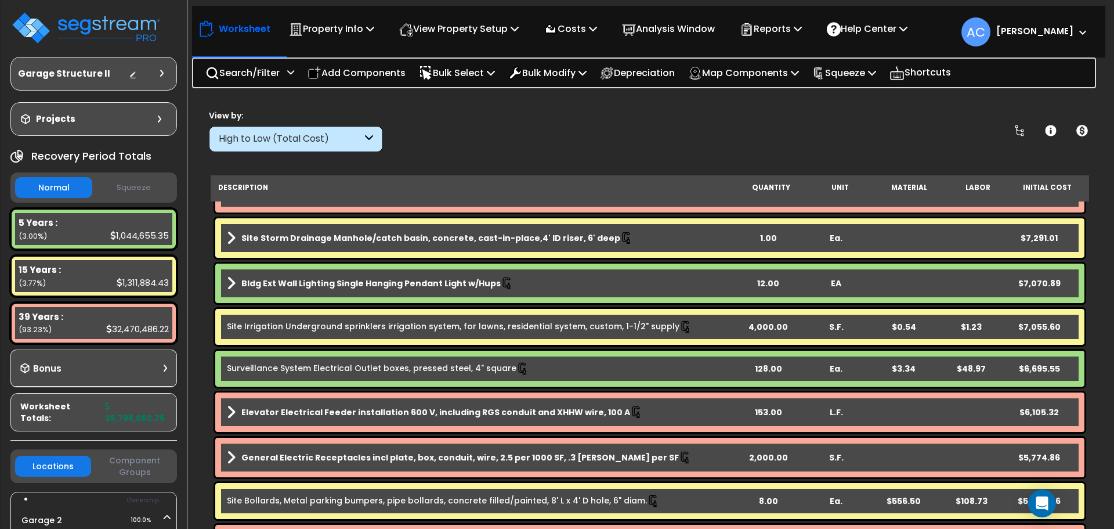
click at [759, 372] on div "128.00" at bounding box center [769, 369] width 68 height 12
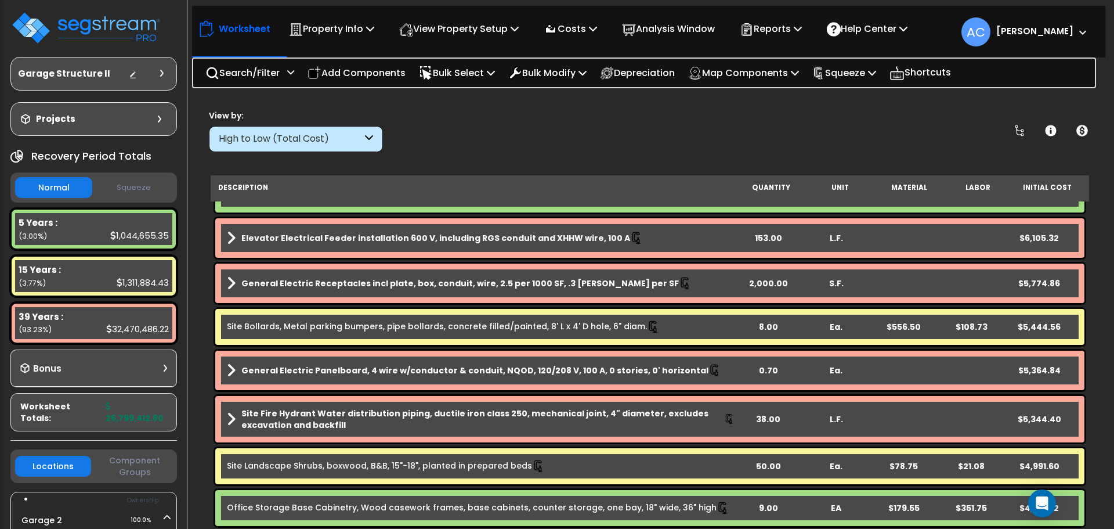
scroll to position [3066, 0]
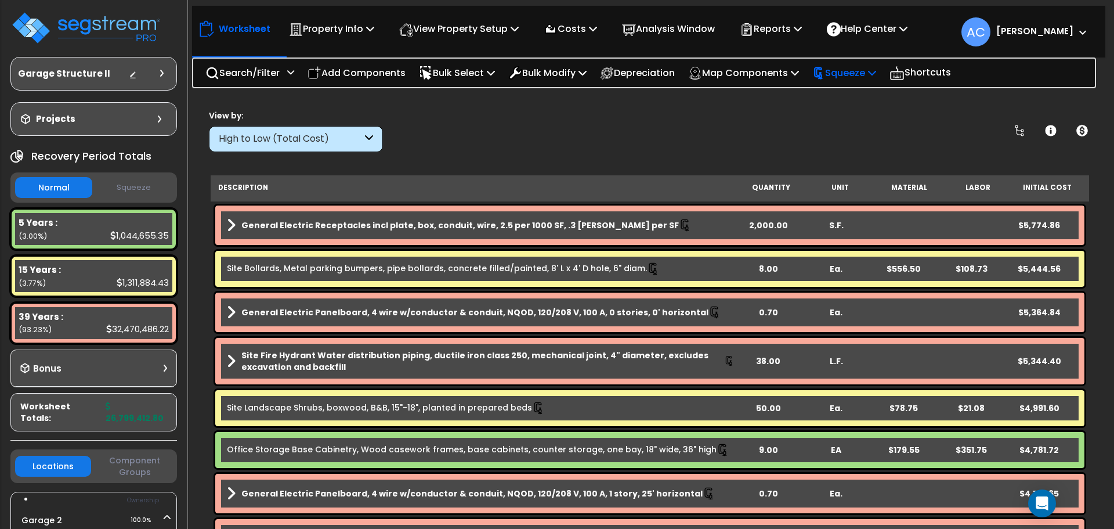
click at [876, 68] on p "Squeeze" at bounding box center [844, 73] width 64 height 16
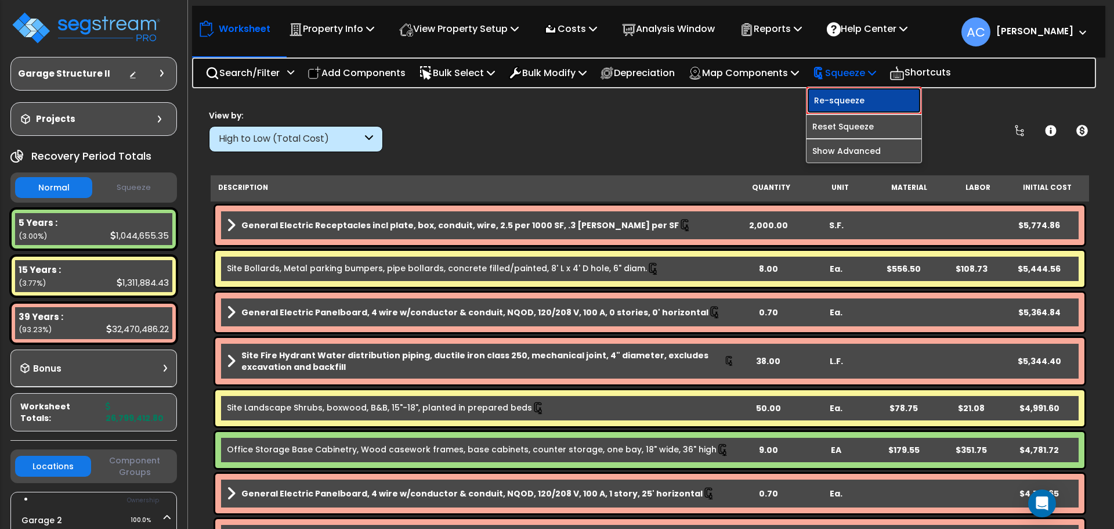
click at [866, 99] on link "Re-squeeze" at bounding box center [863, 100] width 115 height 27
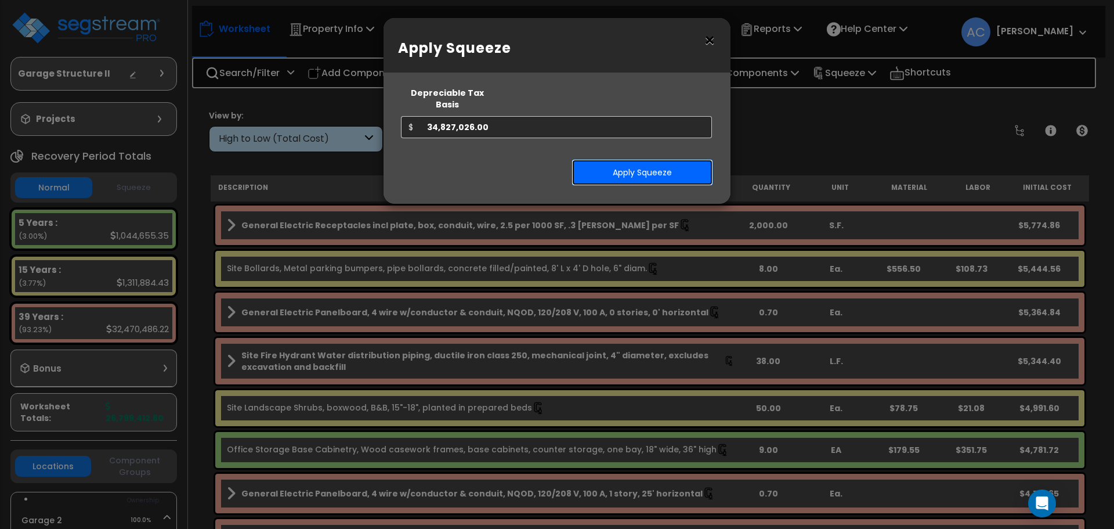
click at [652, 160] on button "Apply Squeeze" at bounding box center [642, 172] width 142 height 27
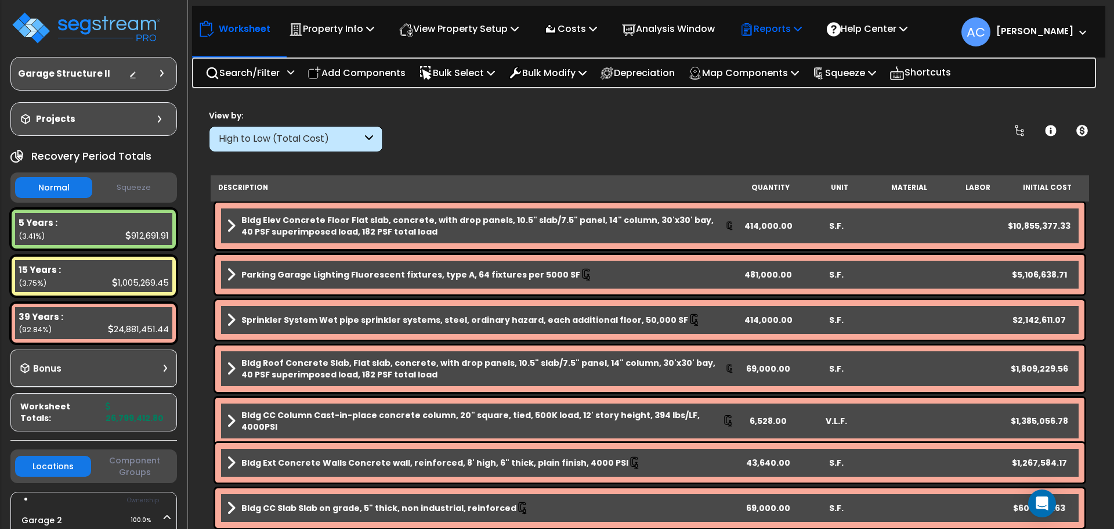
click at [775, 24] on p "Reports" at bounding box center [771, 29] width 62 height 16
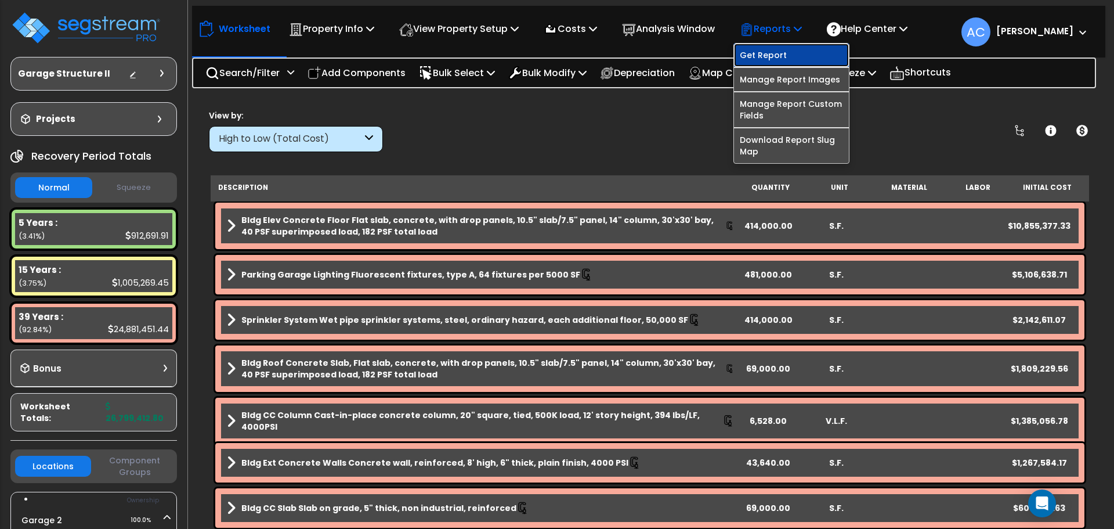
click at [765, 63] on link "Get Report" at bounding box center [791, 55] width 115 height 23
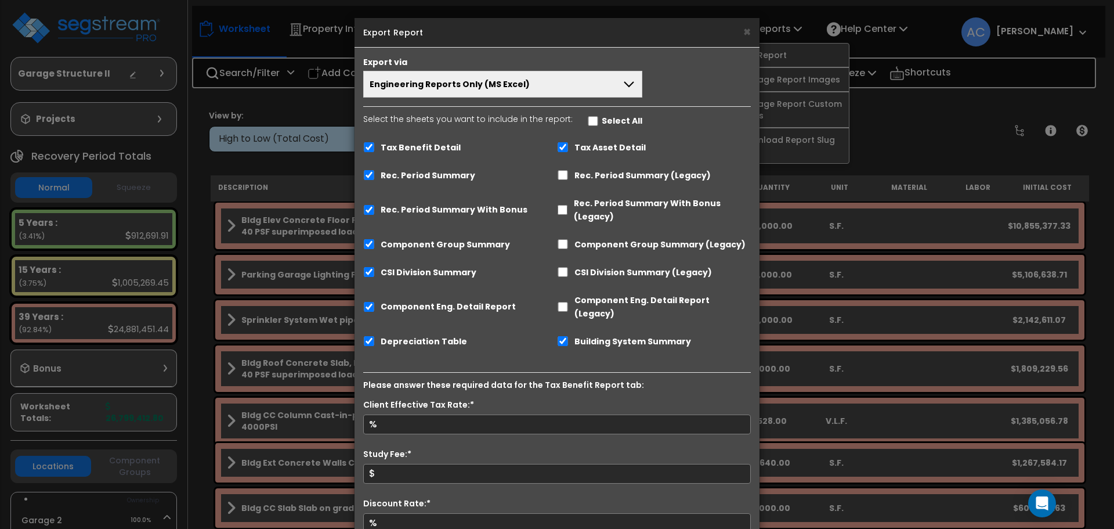
click at [433, 145] on label "Tax Benefit Detail" at bounding box center [421, 147] width 80 height 13
click at [375, 145] on input "Tax Benefit Detail" at bounding box center [369, 147] width 12 height 10
checkbox input "false"
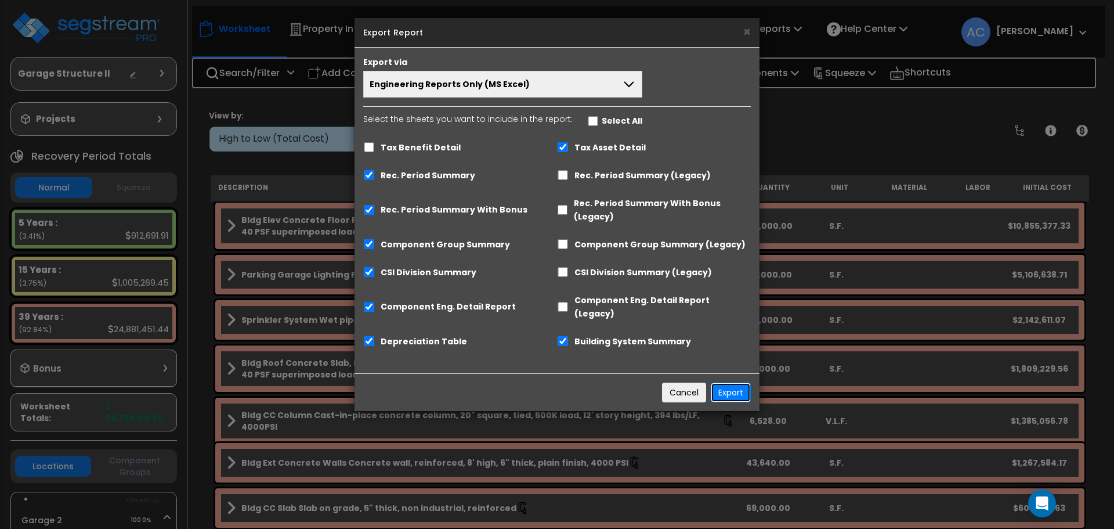
click at [718, 382] on button "Export" at bounding box center [731, 392] width 40 height 20
